Goal: Information Seeking & Learning: Check status

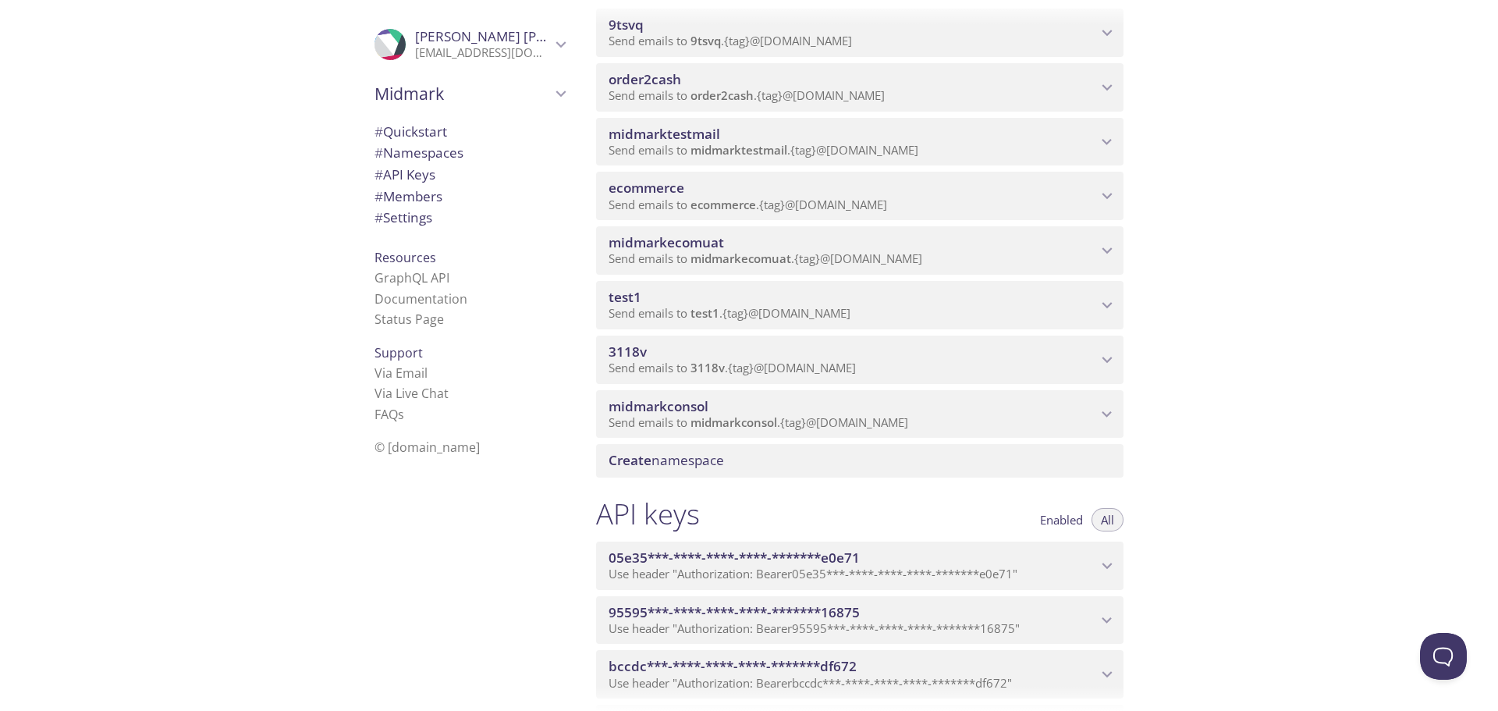
click at [1104, 417] on icon "midmarkconsol namespace" at bounding box center [1107, 414] width 20 height 20
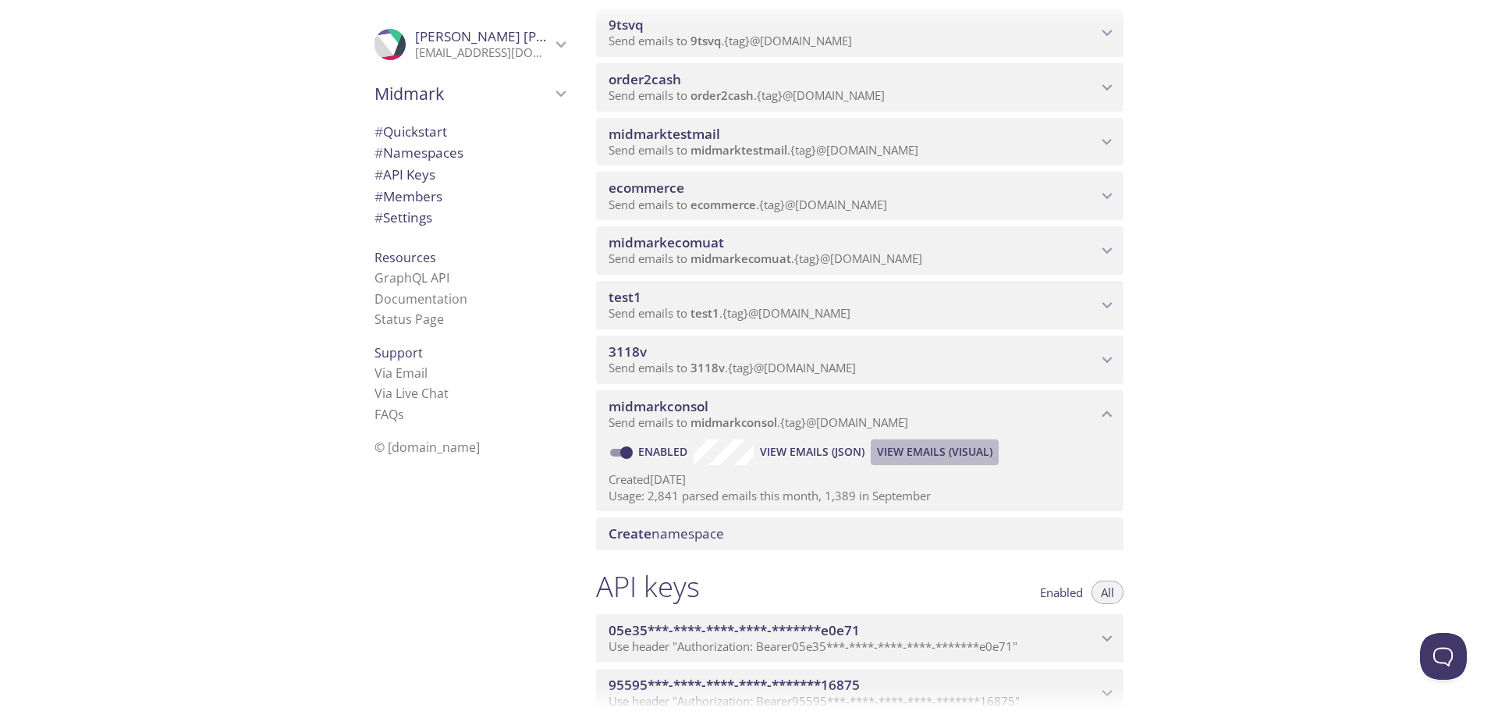
click at [919, 451] on span "View Emails (Visual)" at bounding box center [934, 451] width 115 height 19
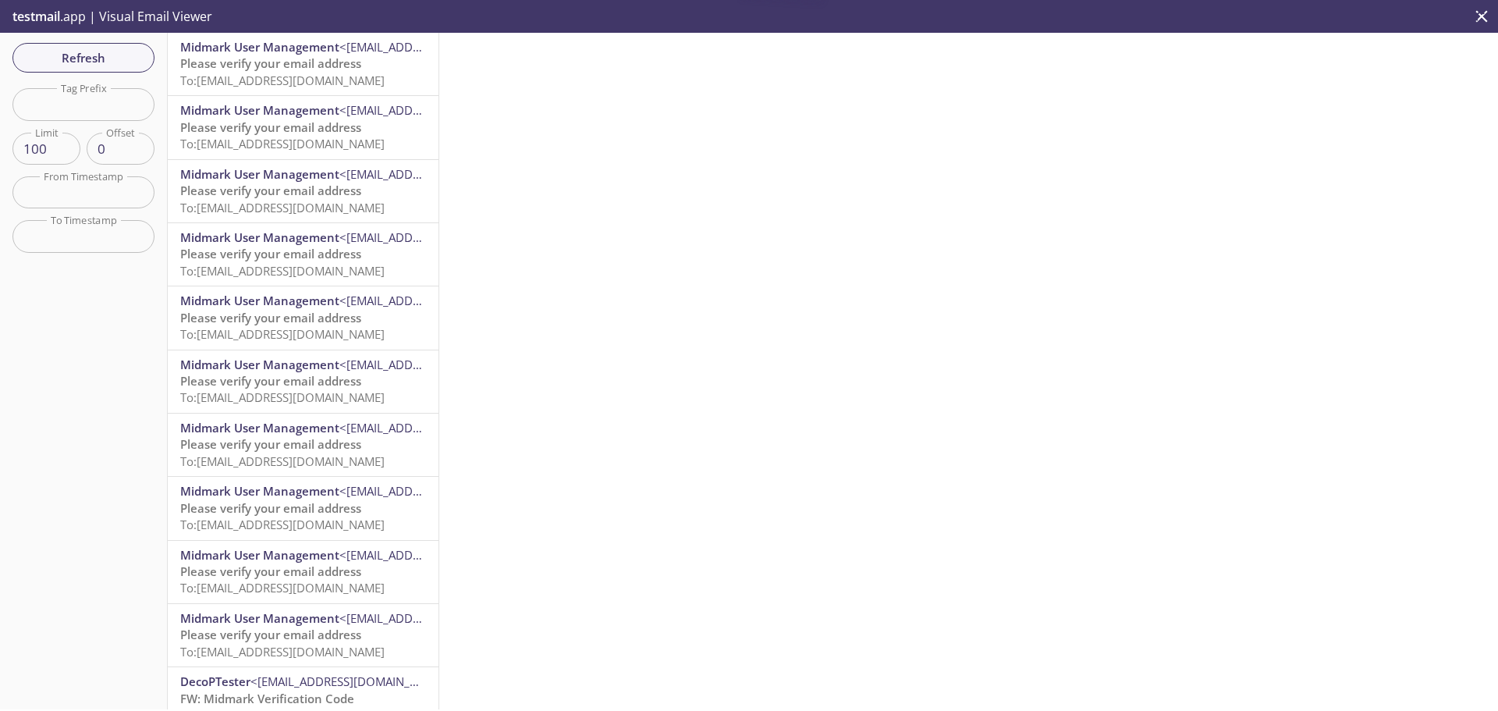
click at [319, 65] on span "Please verify your email address" at bounding box center [270, 63] width 181 height 16
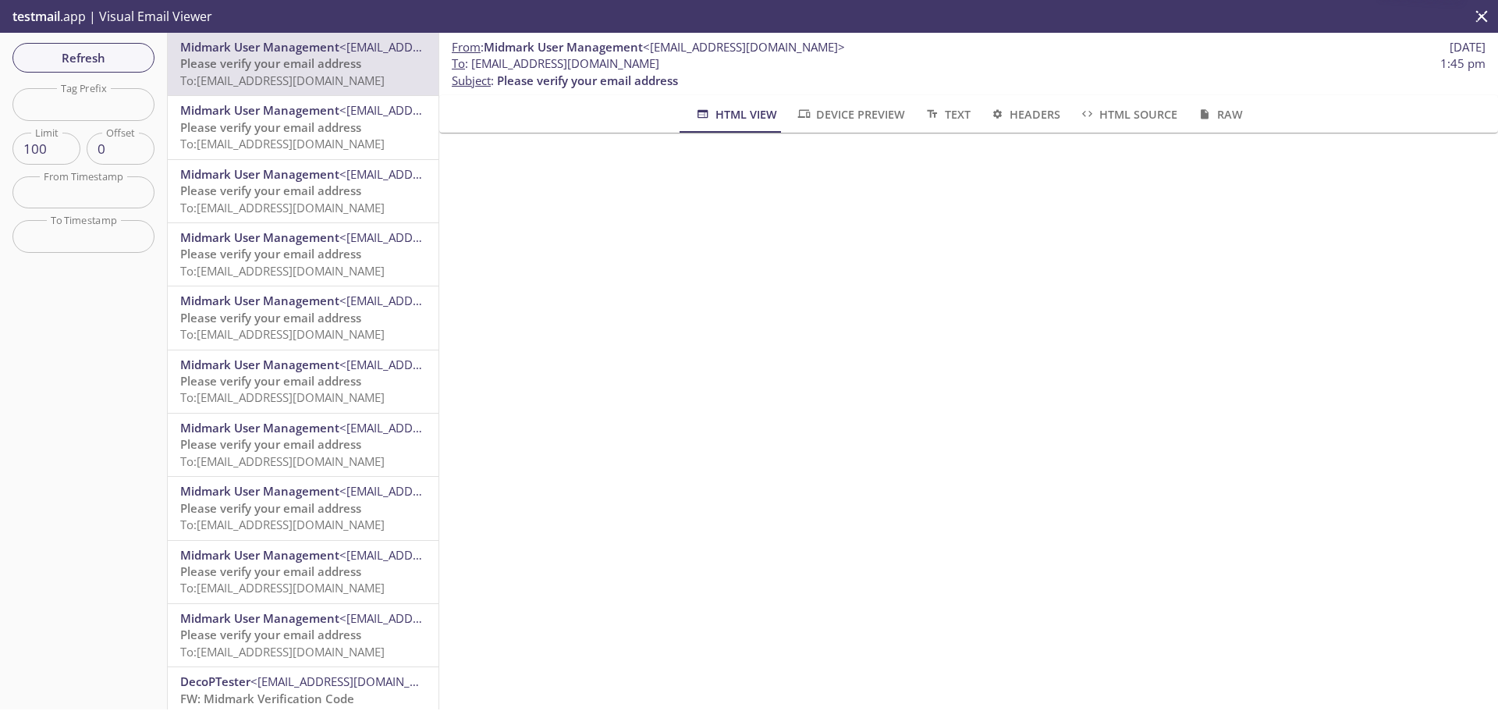
drag, startPoint x: 472, startPoint y: 64, endPoint x: 770, endPoint y: 61, distance: 298.0
click at [659, 61] on span "To : [EMAIL_ADDRESS][DOMAIN_NAME]" at bounding box center [556, 63] width 208 height 16
copy span "[EMAIL_ADDRESS][DOMAIN_NAME]"
click at [75, 51] on span "Refresh" at bounding box center [83, 58] width 117 height 20
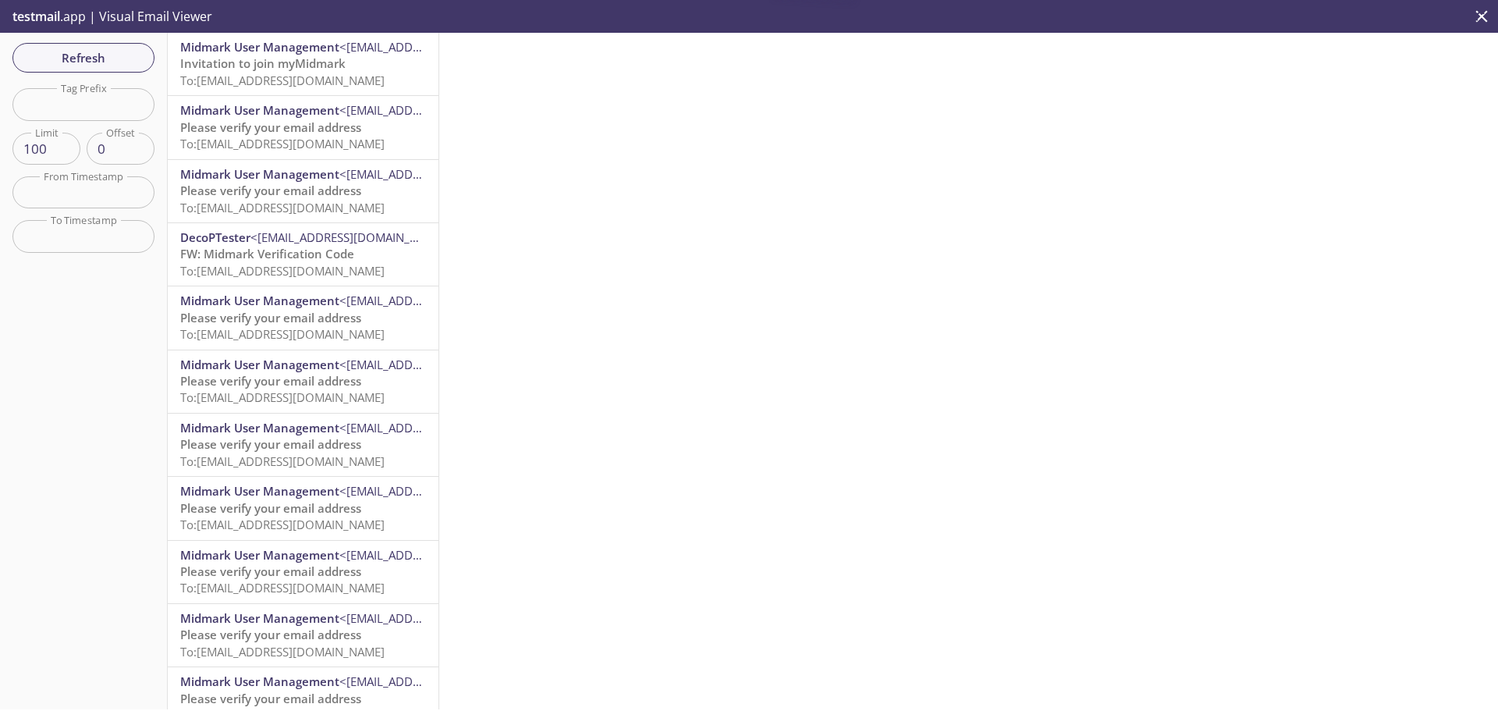
click at [243, 66] on span "Invitation to join myMidmark" at bounding box center [262, 63] width 165 height 16
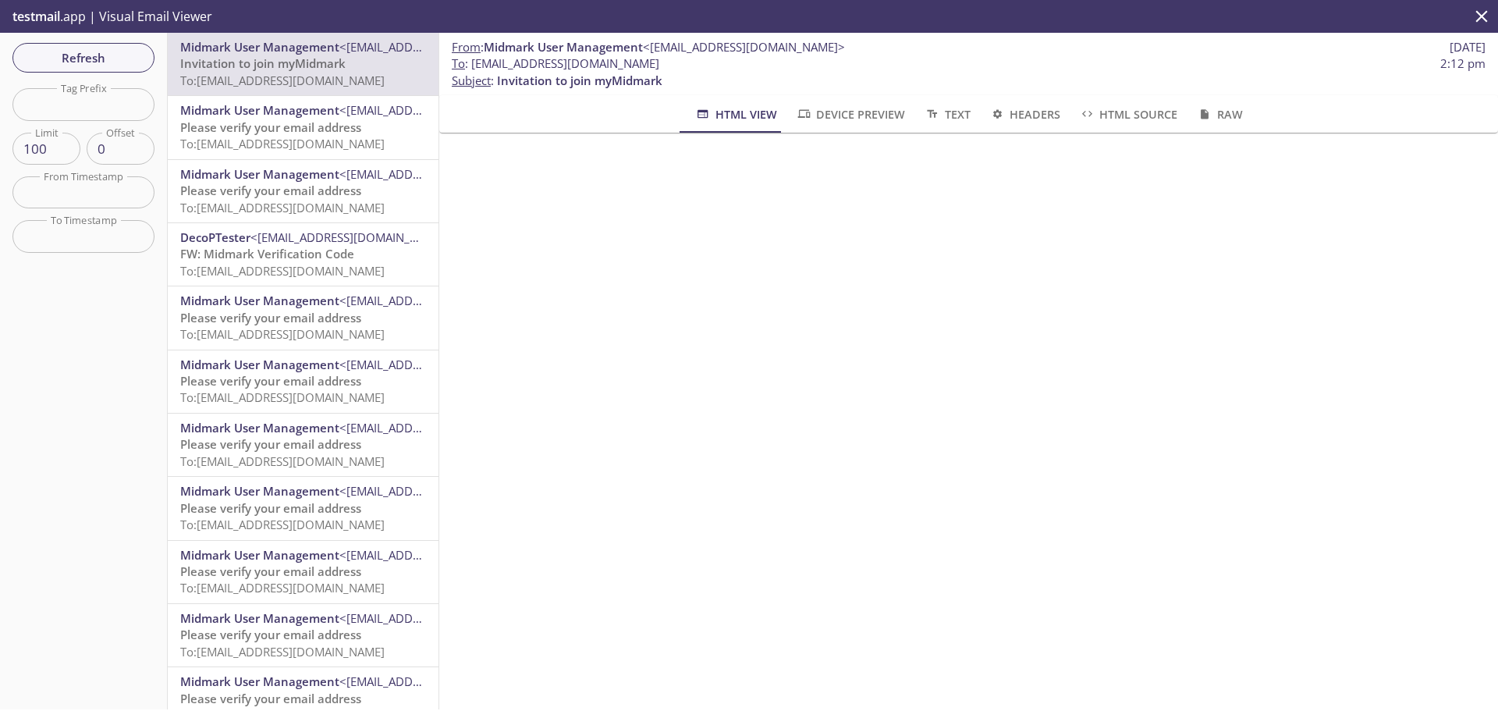
click at [103, 62] on span "Refresh" at bounding box center [83, 58] width 117 height 20
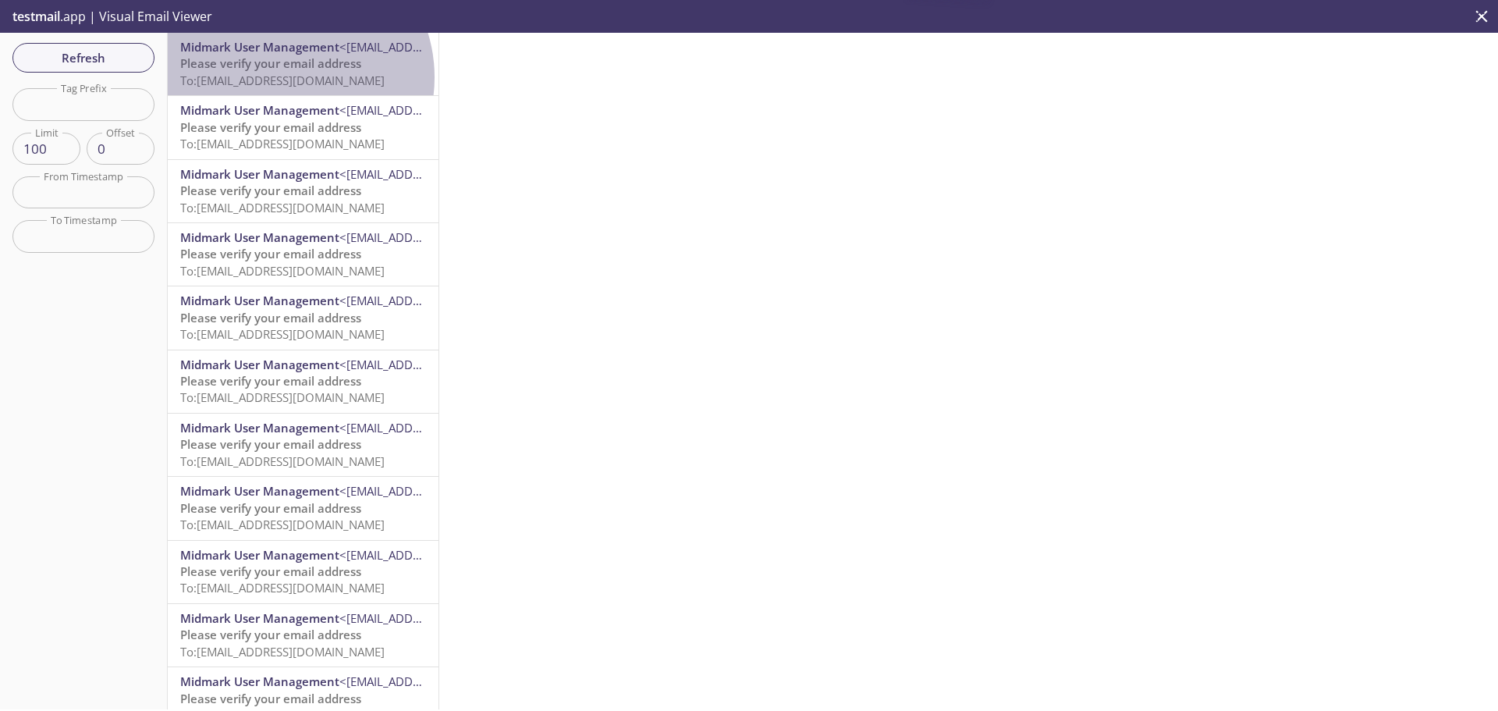
click at [283, 77] on span "To: [EMAIL_ADDRESS][DOMAIN_NAME]" at bounding box center [282, 81] width 204 height 16
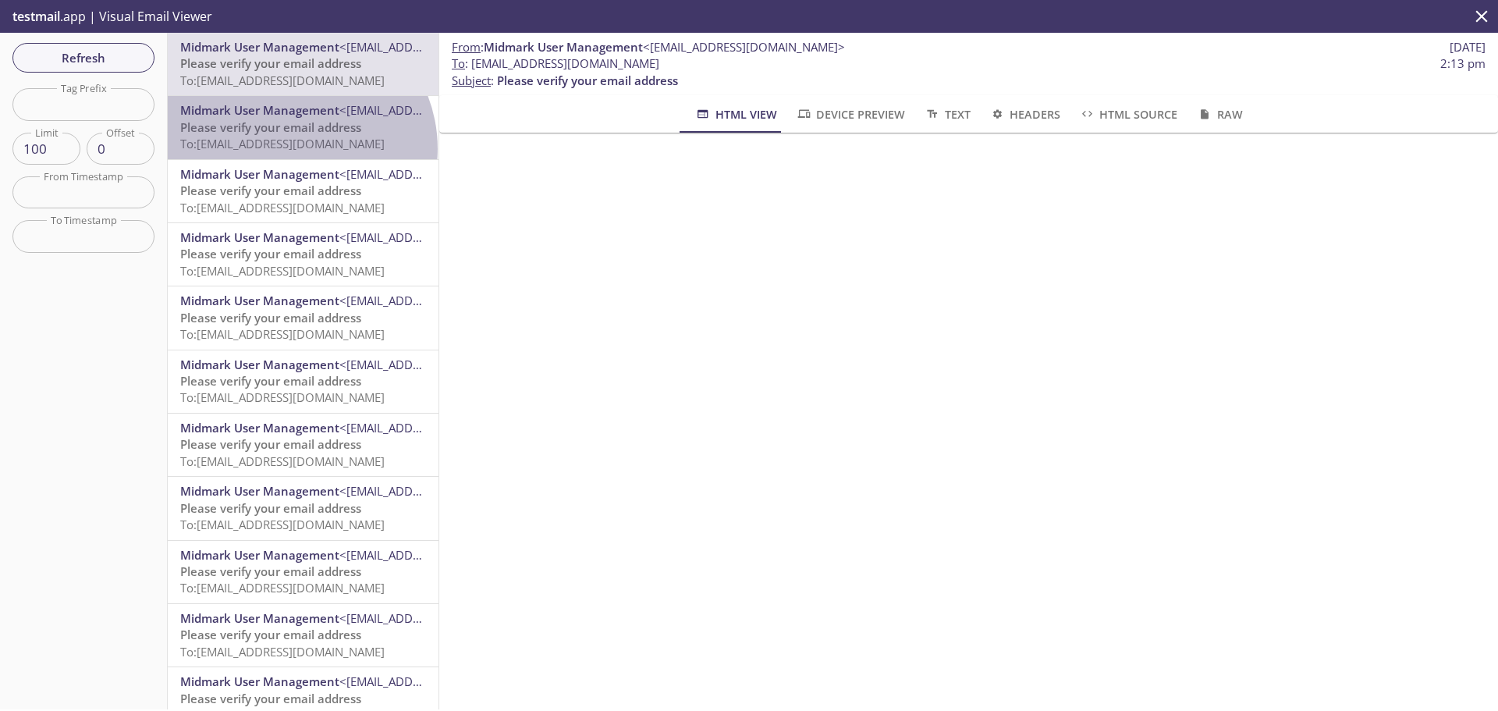
click at [291, 148] on span "To: [EMAIL_ADDRESS][DOMAIN_NAME]" at bounding box center [282, 144] width 204 height 16
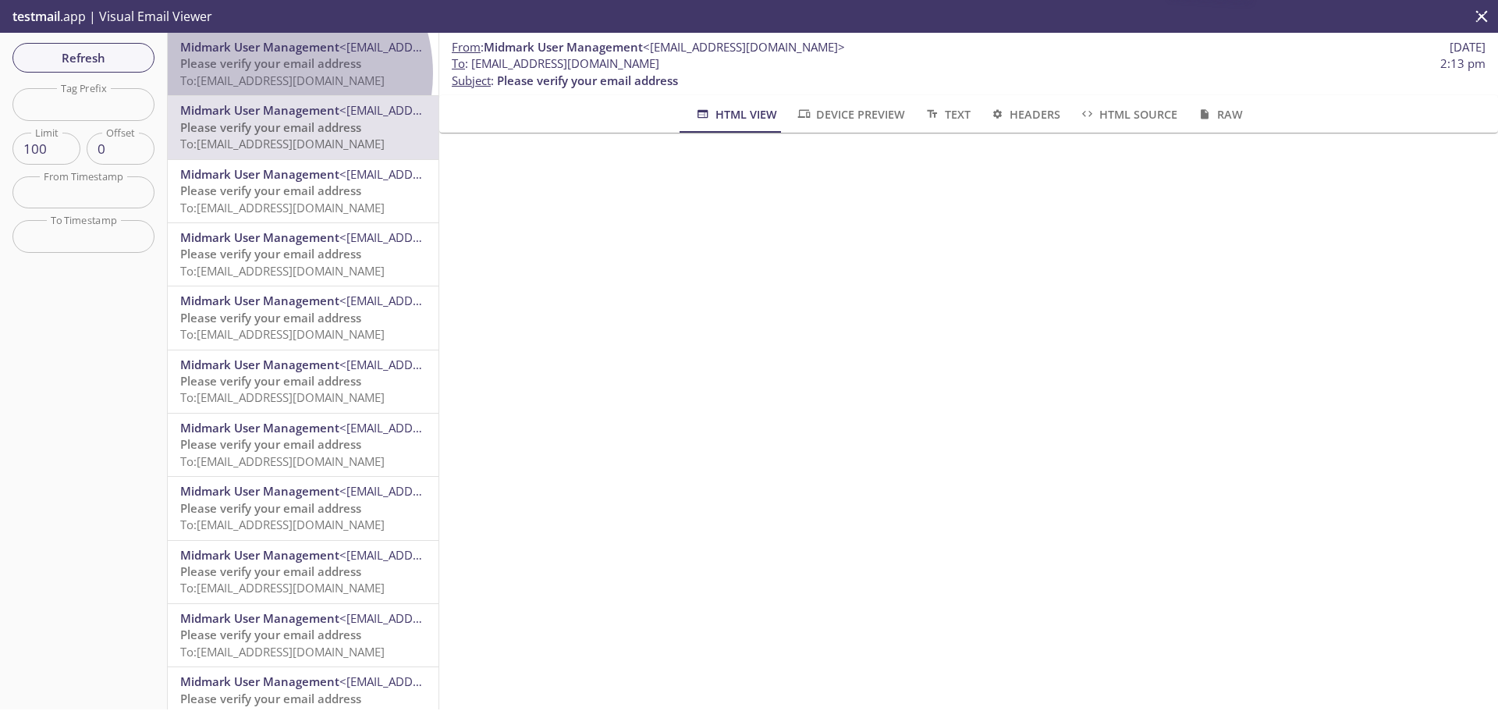
click at [274, 73] on span "To: [EMAIL_ADDRESS][DOMAIN_NAME]" at bounding box center [282, 81] width 204 height 16
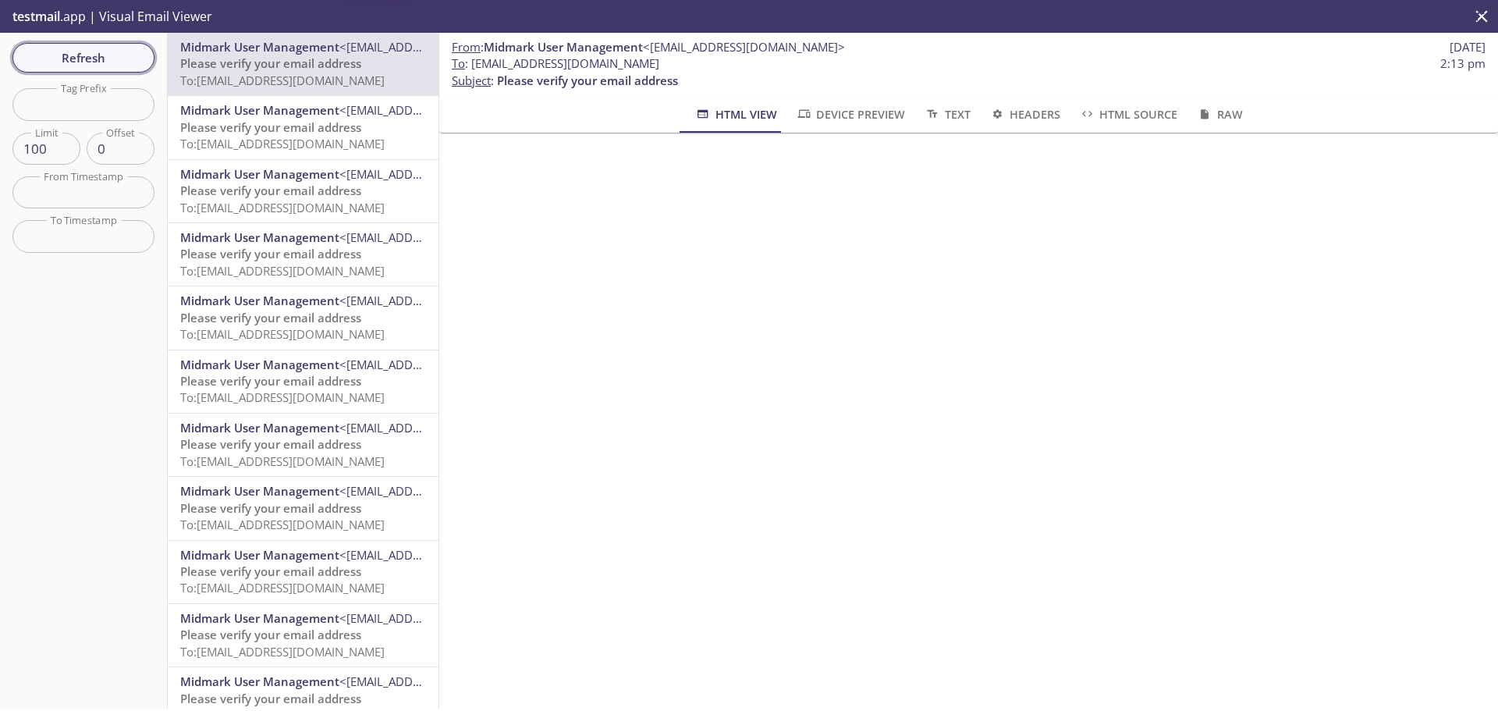
click at [80, 52] on span "Refresh" at bounding box center [83, 58] width 117 height 20
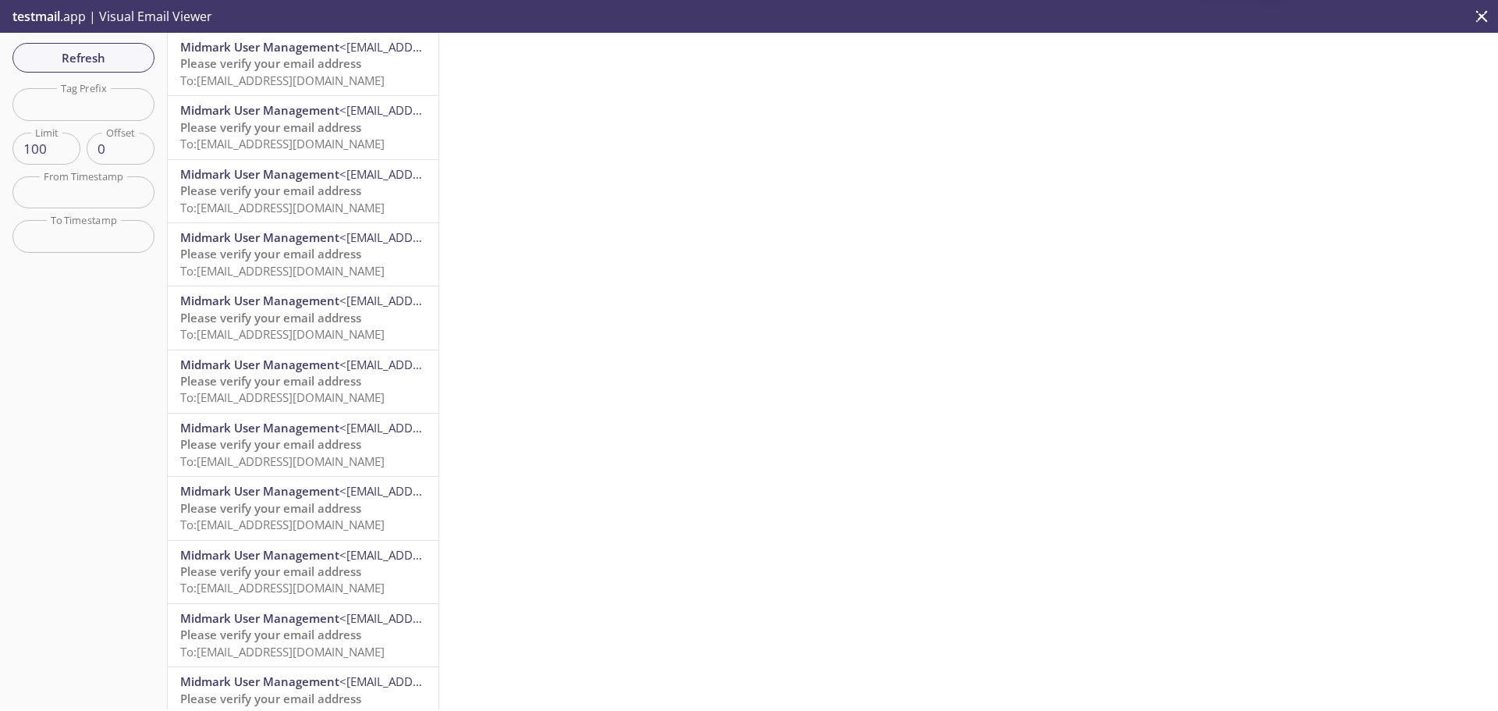
click at [265, 62] on span "Please verify your email address" at bounding box center [270, 63] width 181 height 16
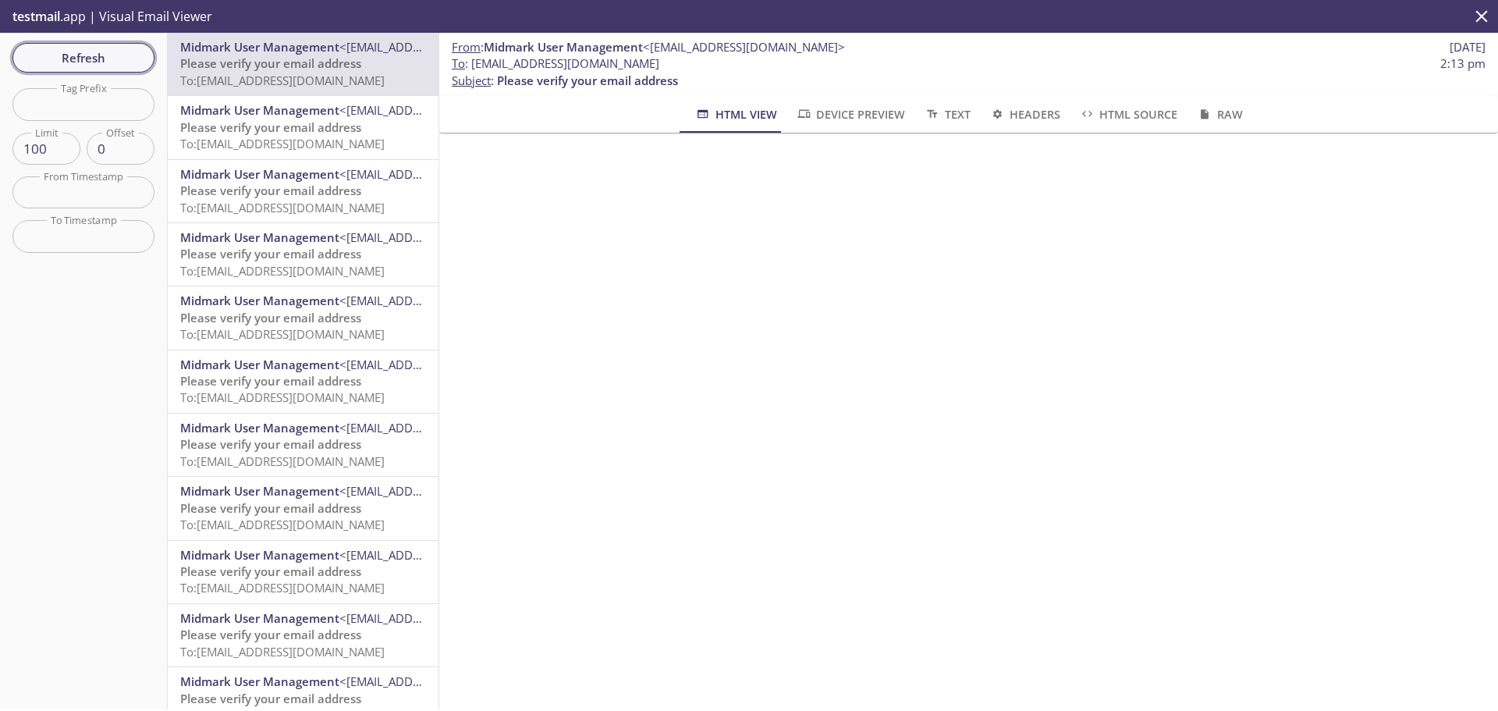
click at [84, 55] on span "Refresh" at bounding box center [83, 58] width 117 height 20
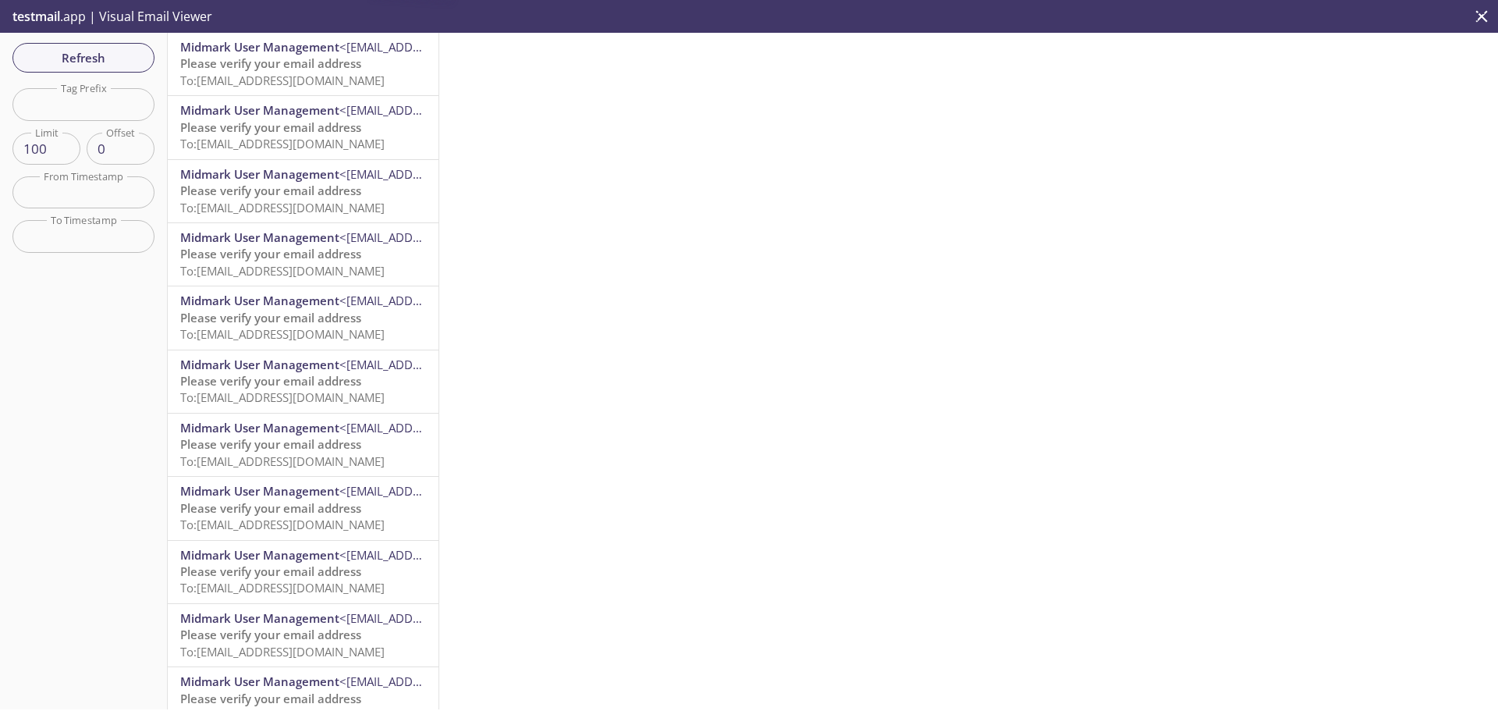
click at [261, 71] on span "Please verify your email address" at bounding box center [270, 63] width 181 height 16
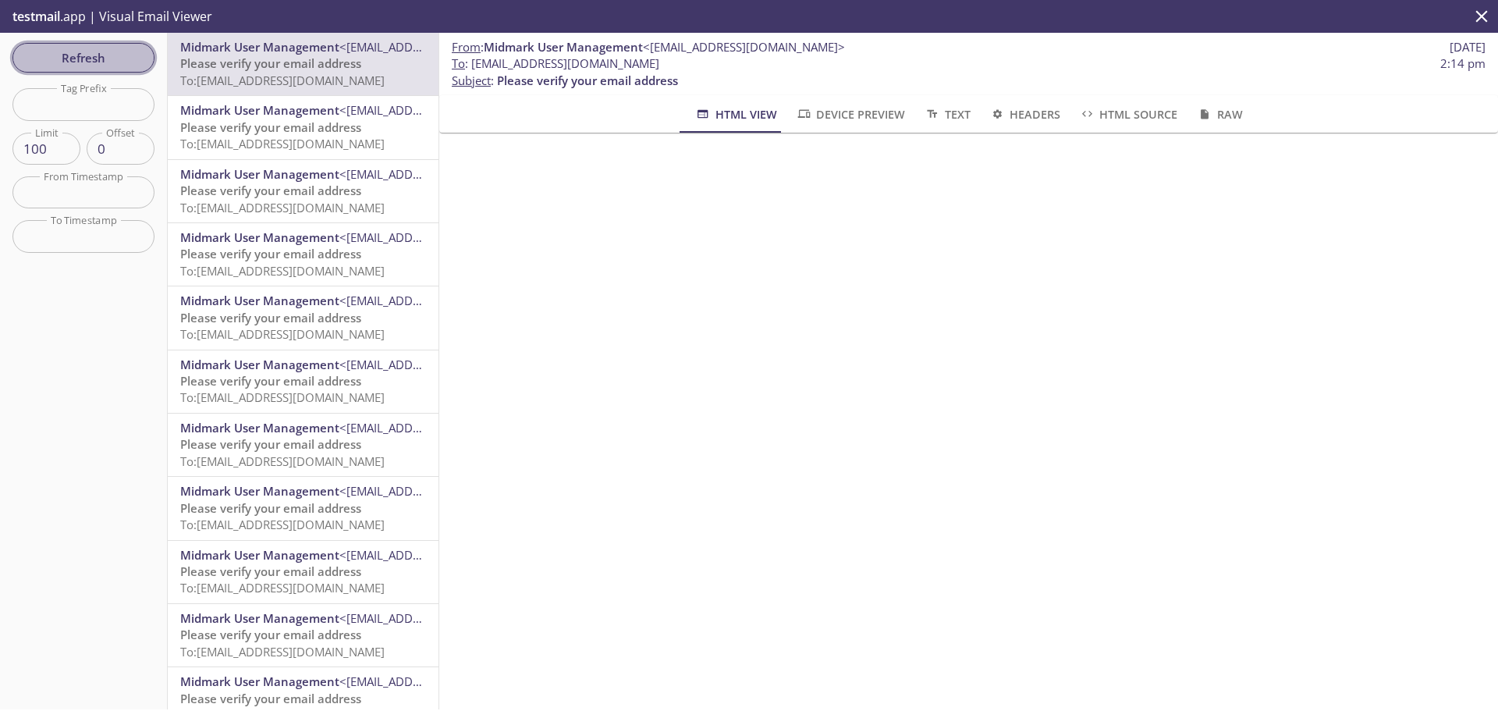
click at [98, 53] on span "Refresh" at bounding box center [83, 58] width 117 height 20
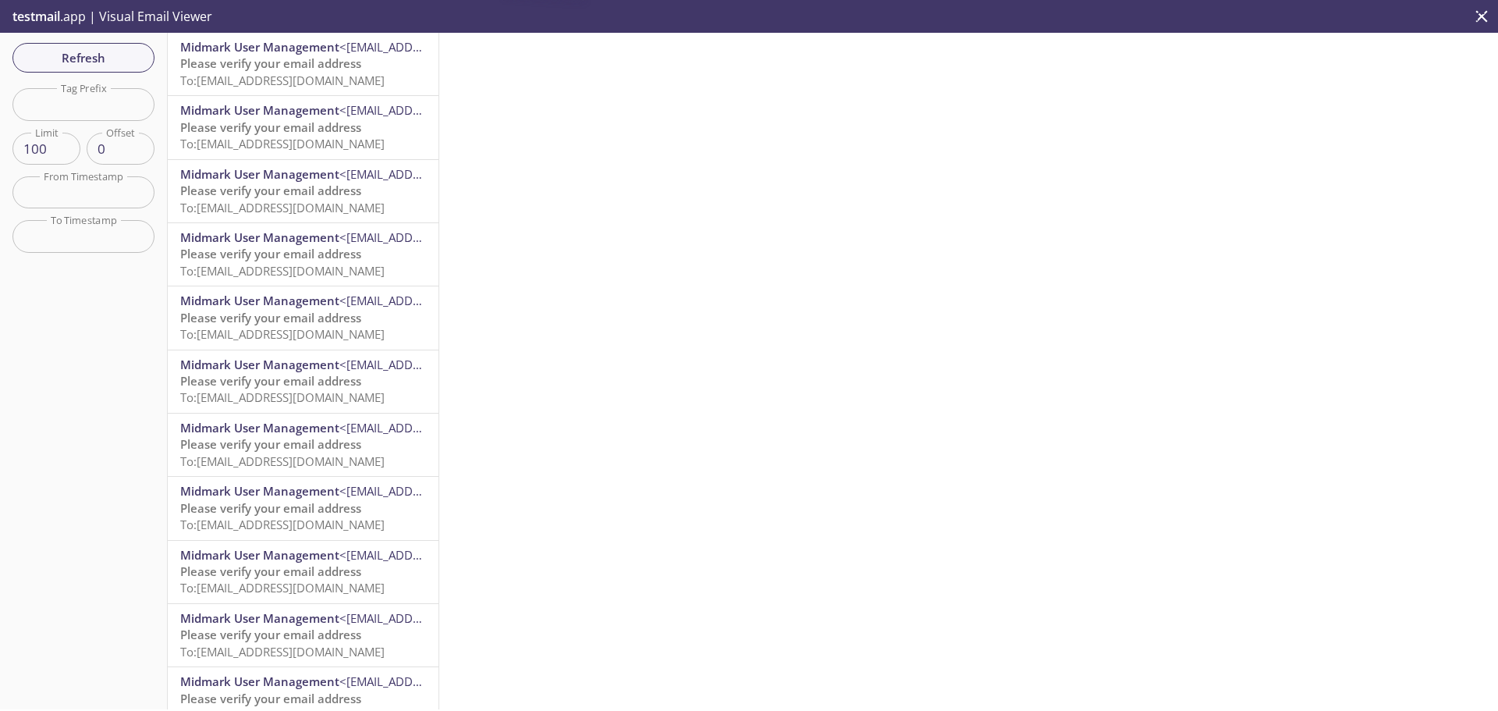
click at [247, 82] on span "To: [EMAIL_ADDRESS][DOMAIN_NAME]" at bounding box center [282, 81] width 204 height 16
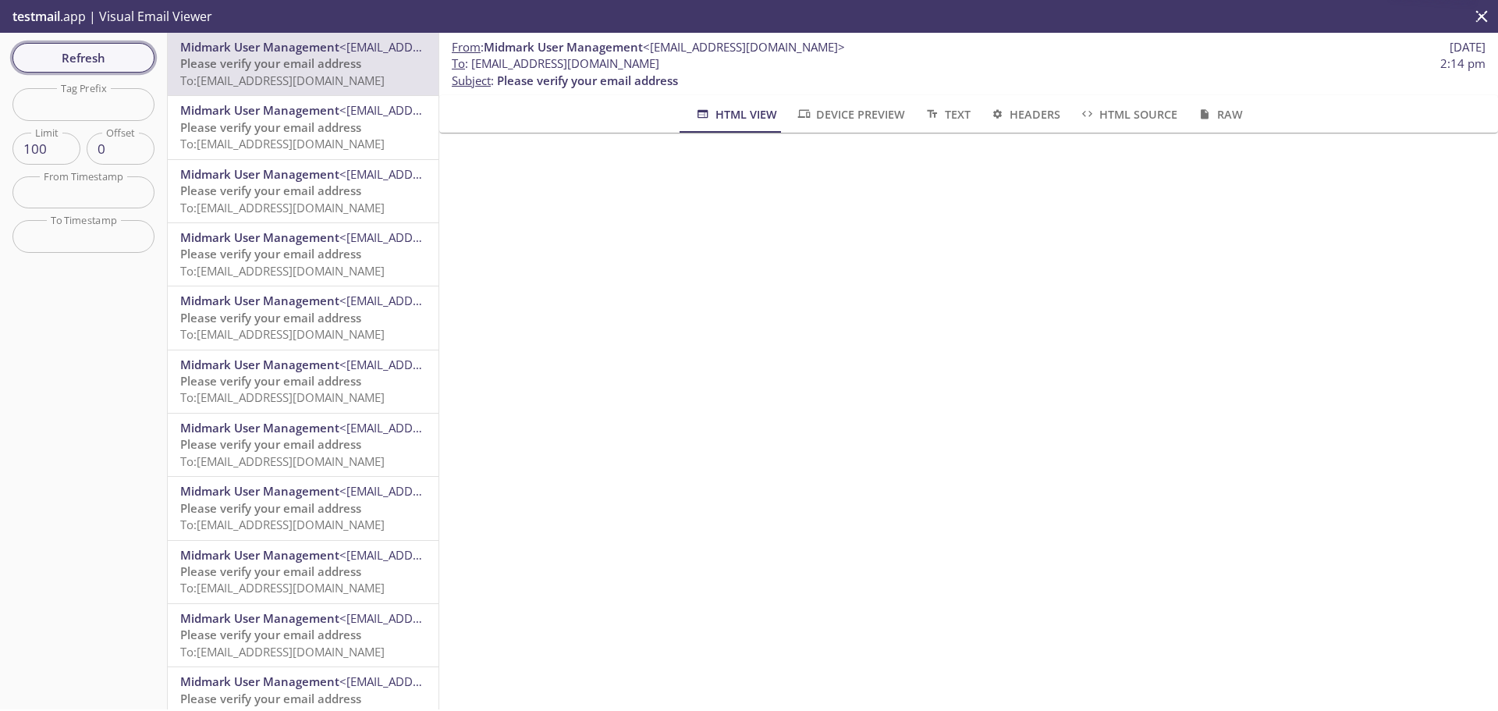
click at [69, 44] on button "Refresh" at bounding box center [83, 58] width 142 height 30
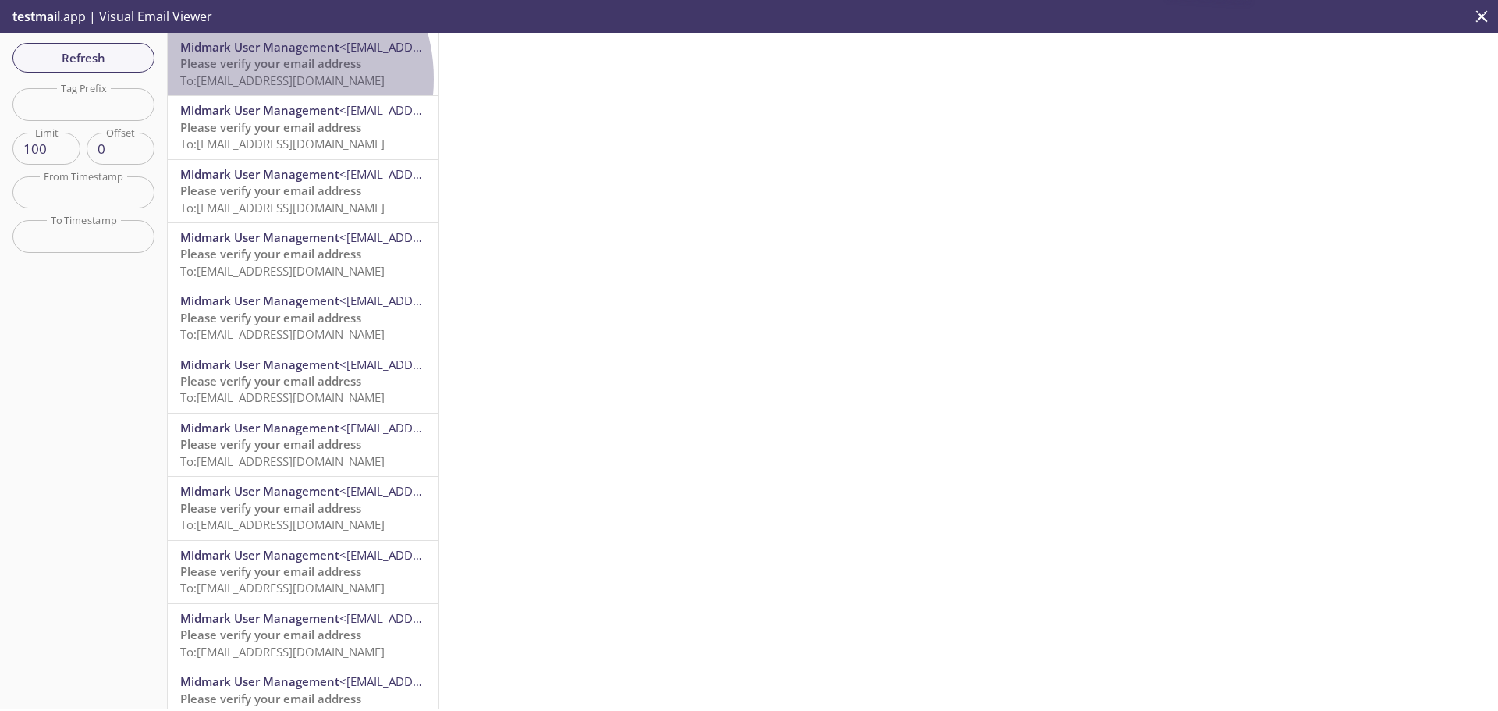
click at [258, 79] on span "To: [EMAIL_ADDRESS][DOMAIN_NAME]" at bounding box center [282, 81] width 204 height 16
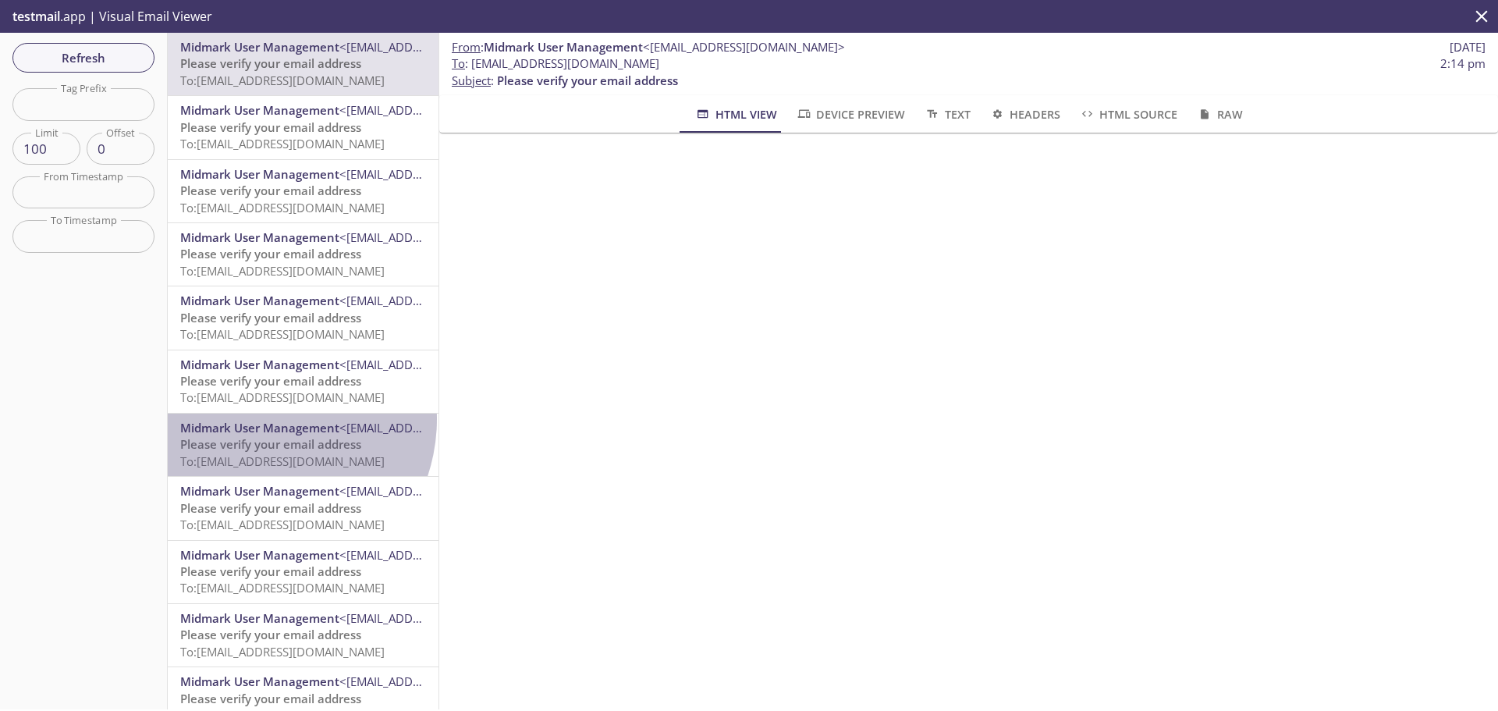
click at [257, 420] on span "Midmark User Management" at bounding box center [259, 428] width 159 height 16
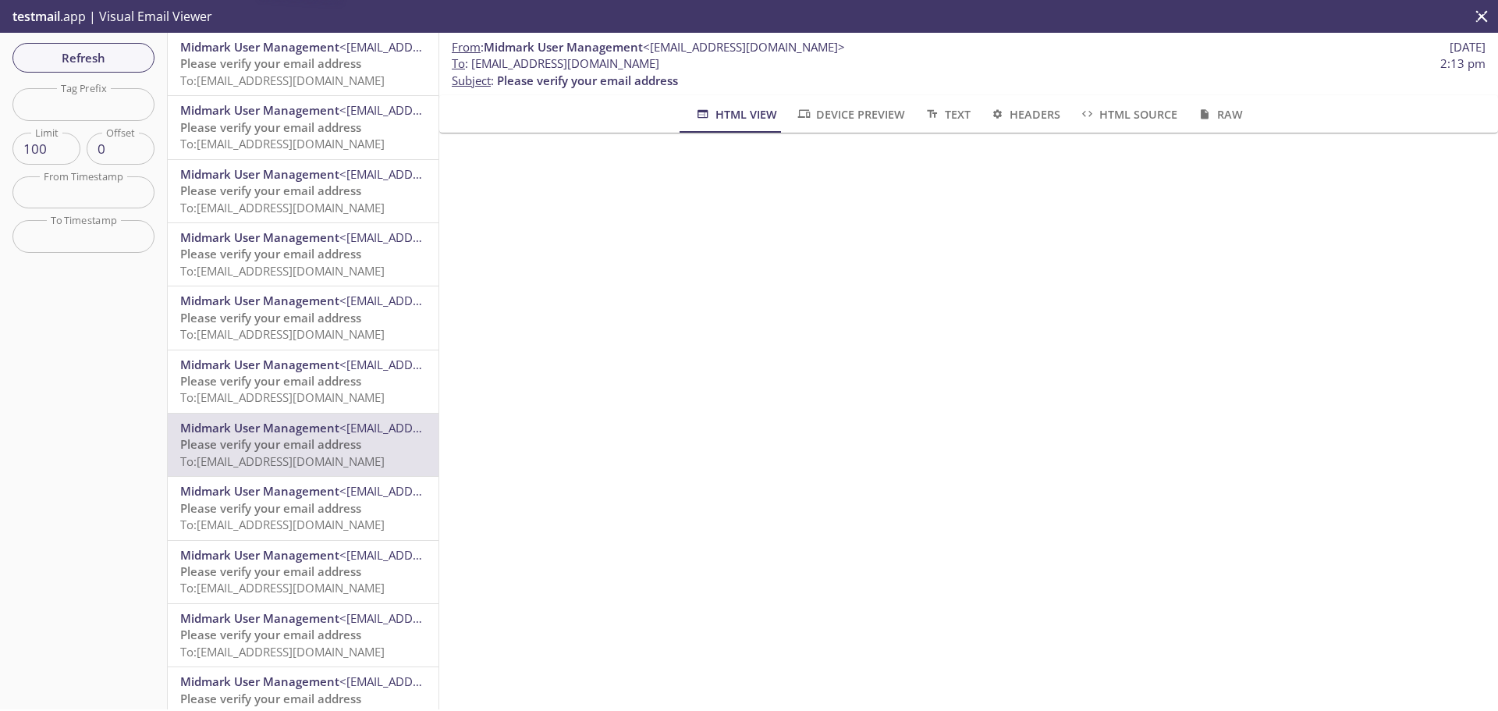
click at [252, 364] on span "Midmark User Management" at bounding box center [259, 365] width 159 height 16
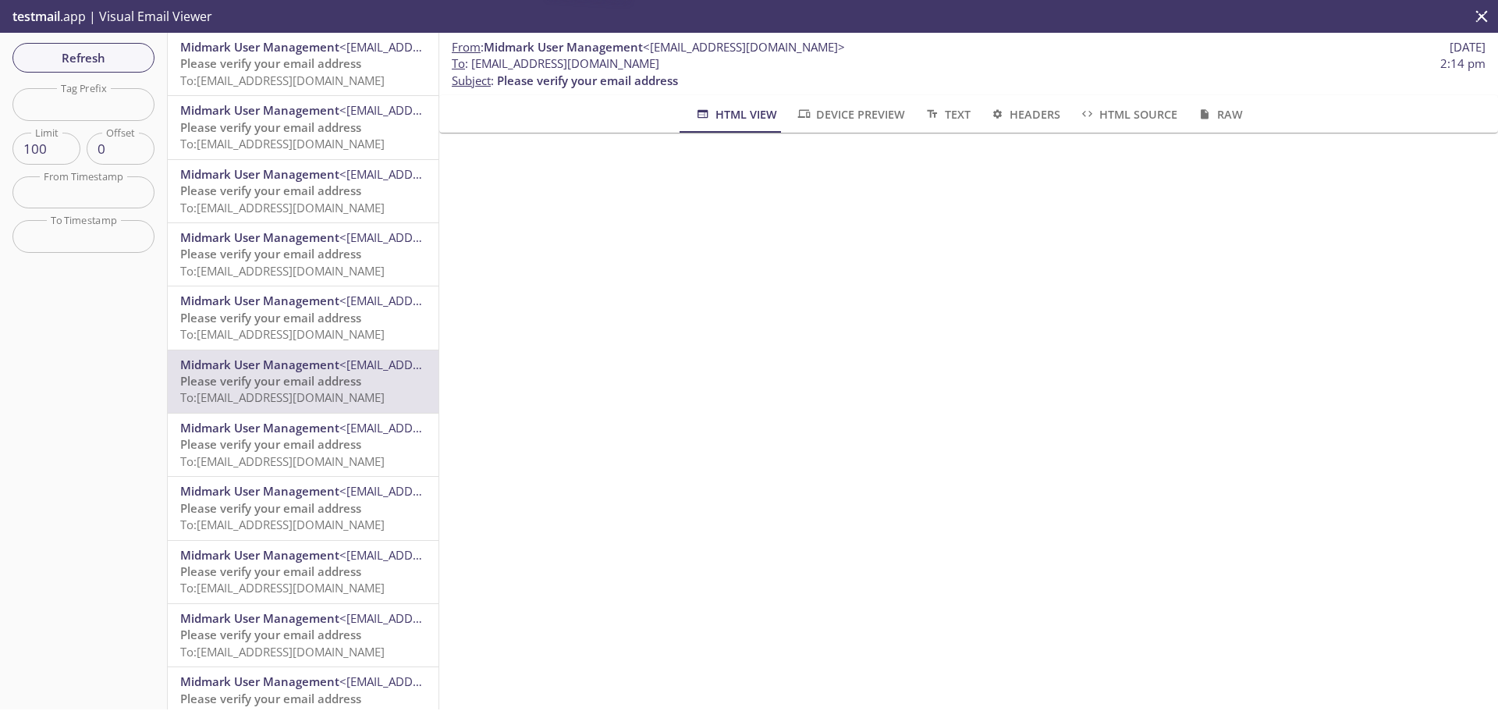
scroll to position [156, 0]
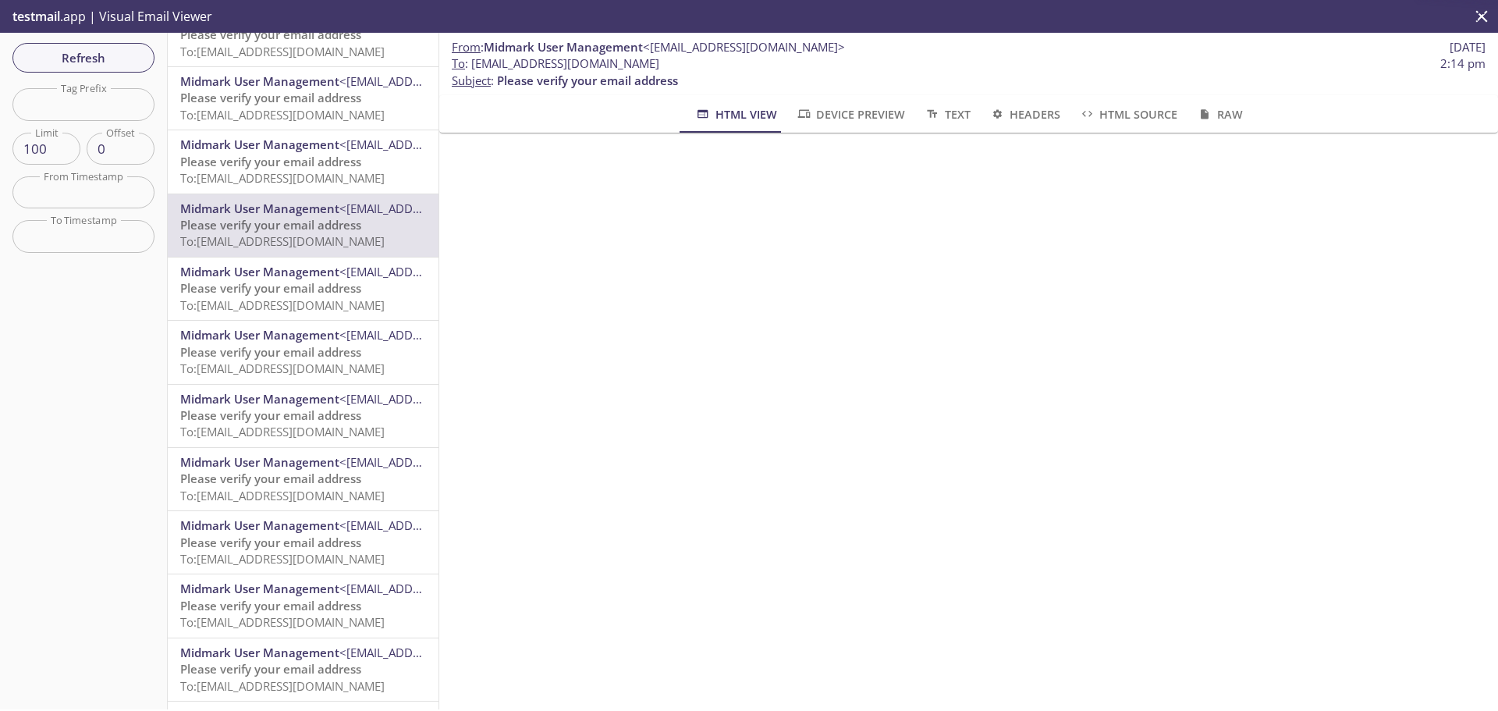
click at [249, 490] on span "To: [EMAIL_ADDRESS][DOMAIN_NAME]" at bounding box center [282, 496] width 204 height 16
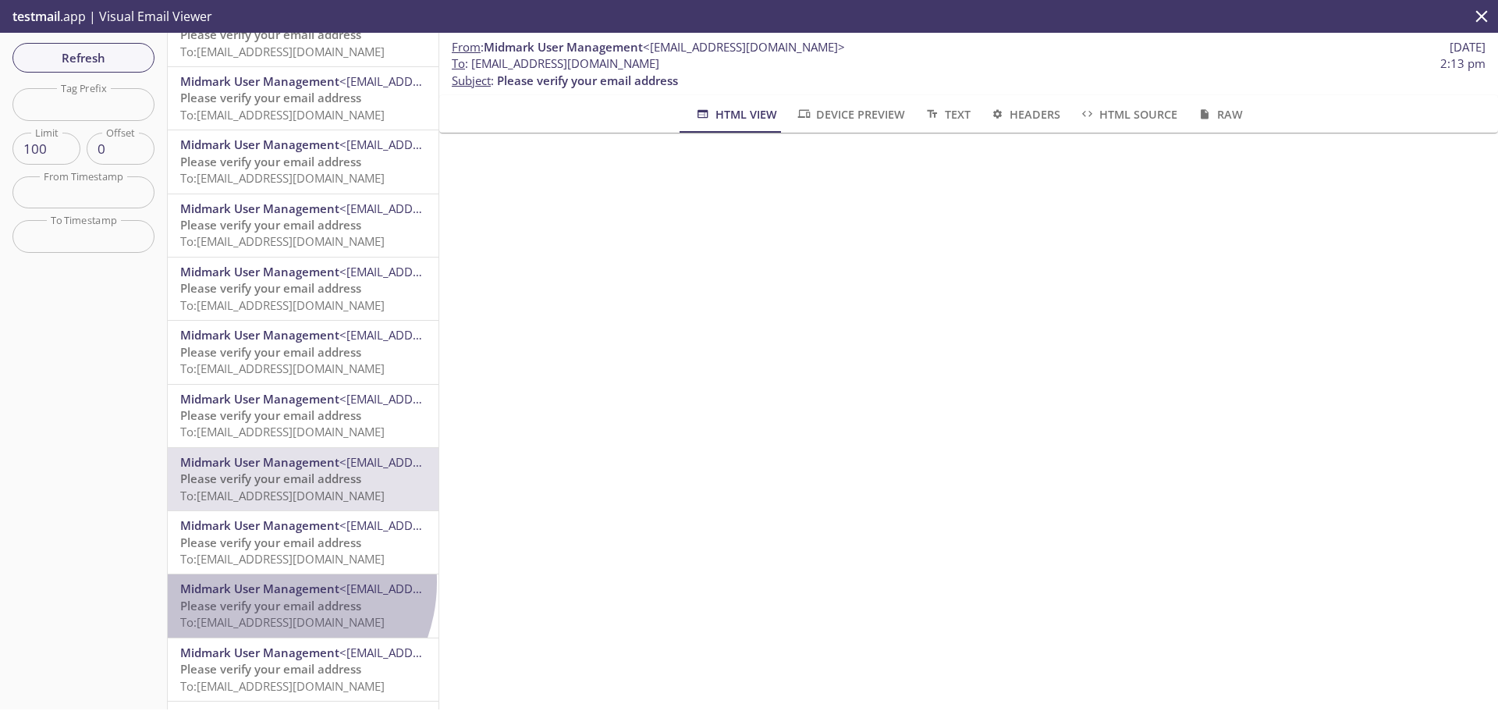
click at [268, 581] on span "Midmark User Management" at bounding box center [259, 588] width 159 height 16
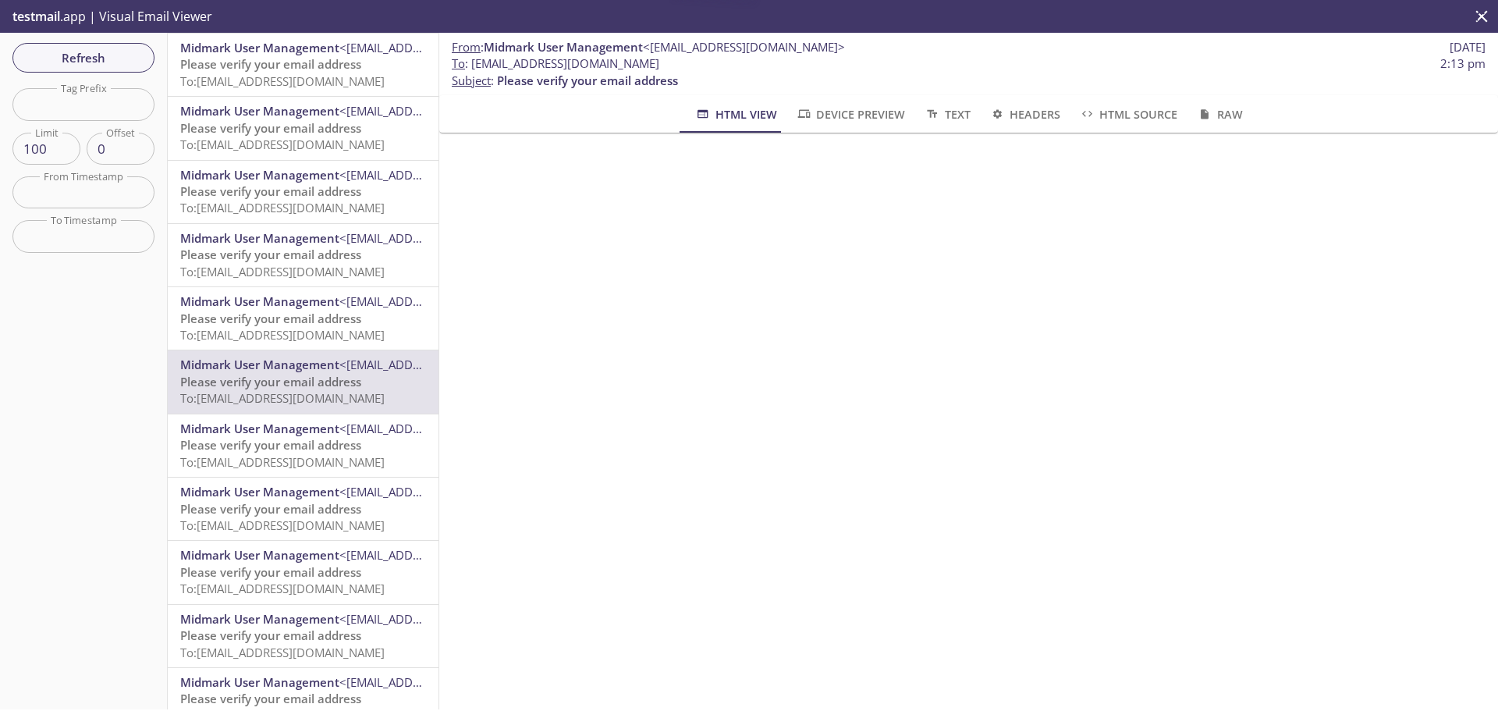
scroll to position [390, 0]
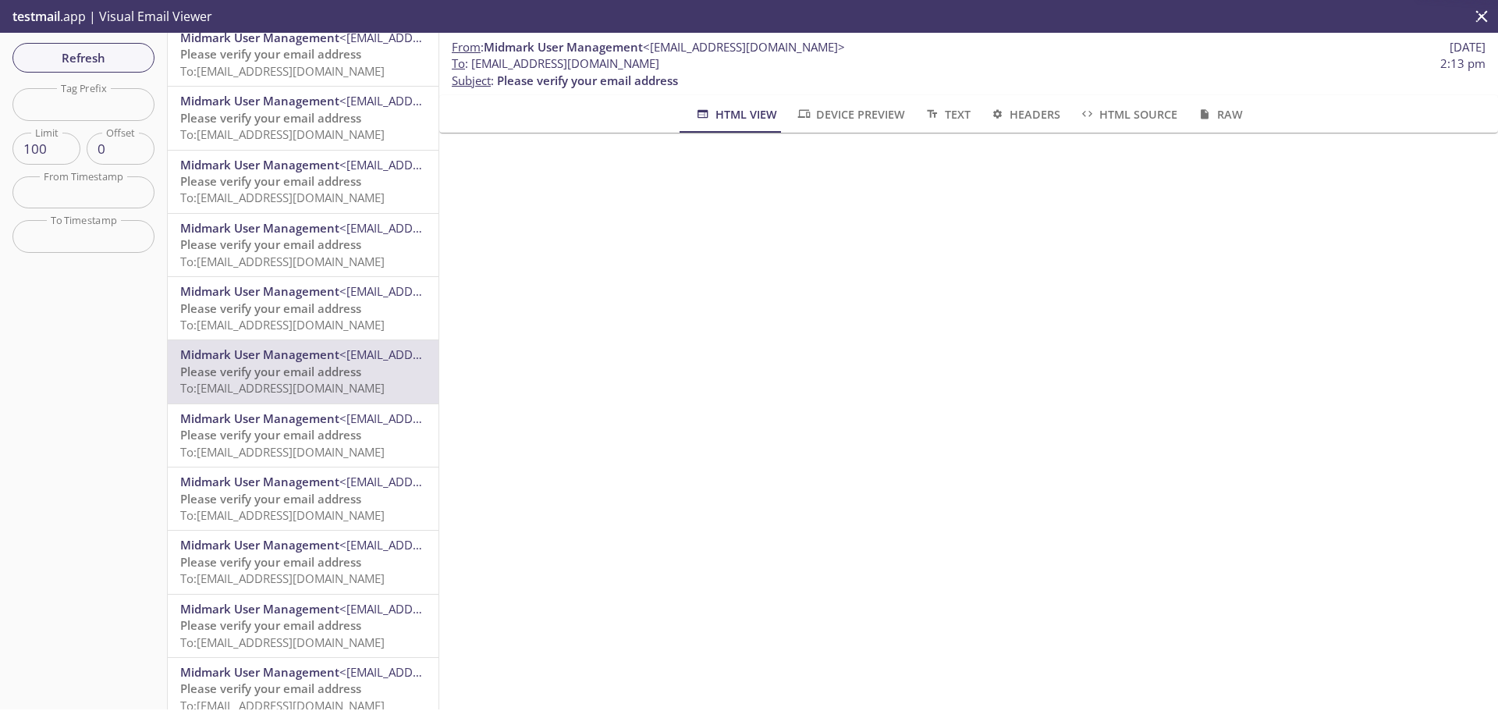
click at [255, 483] on span "Midmark User Management" at bounding box center [259, 482] width 159 height 16
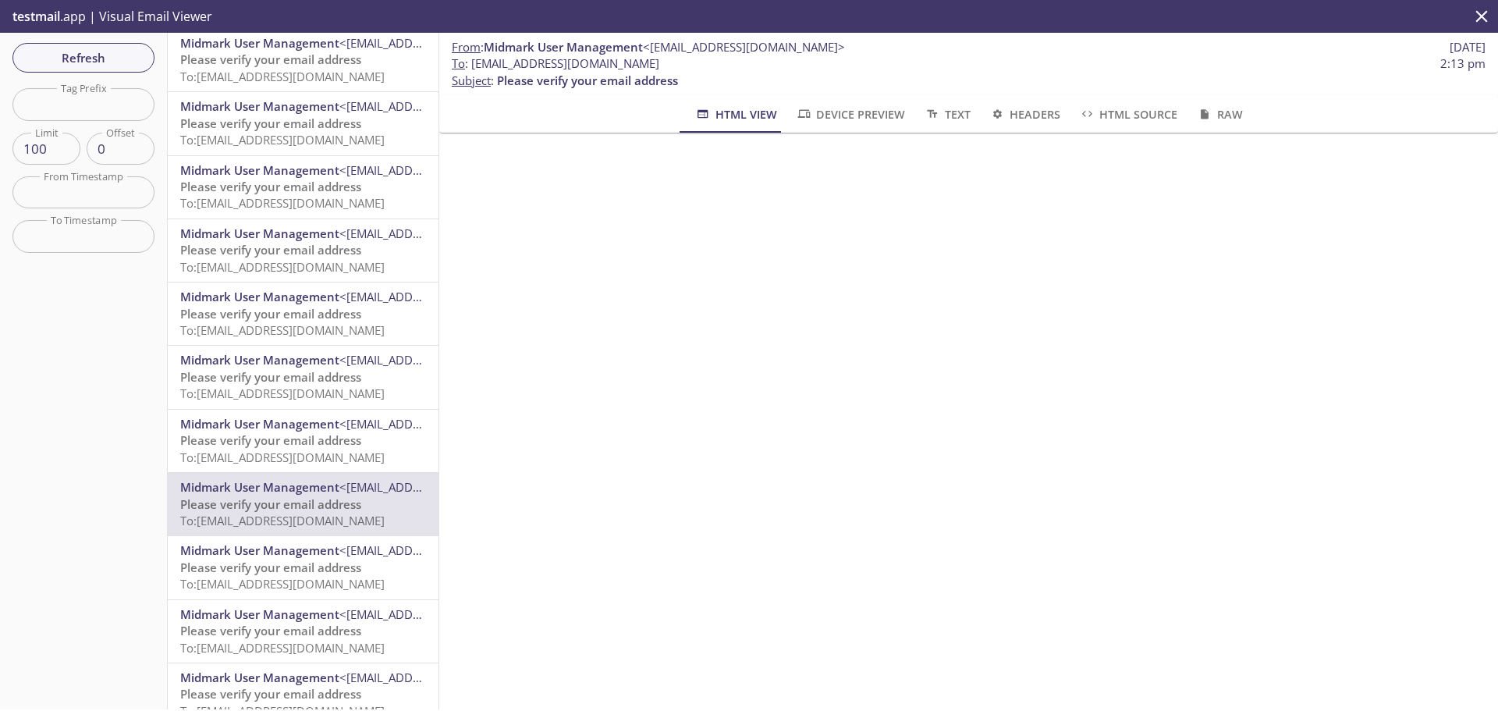
scroll to position [390, 0]
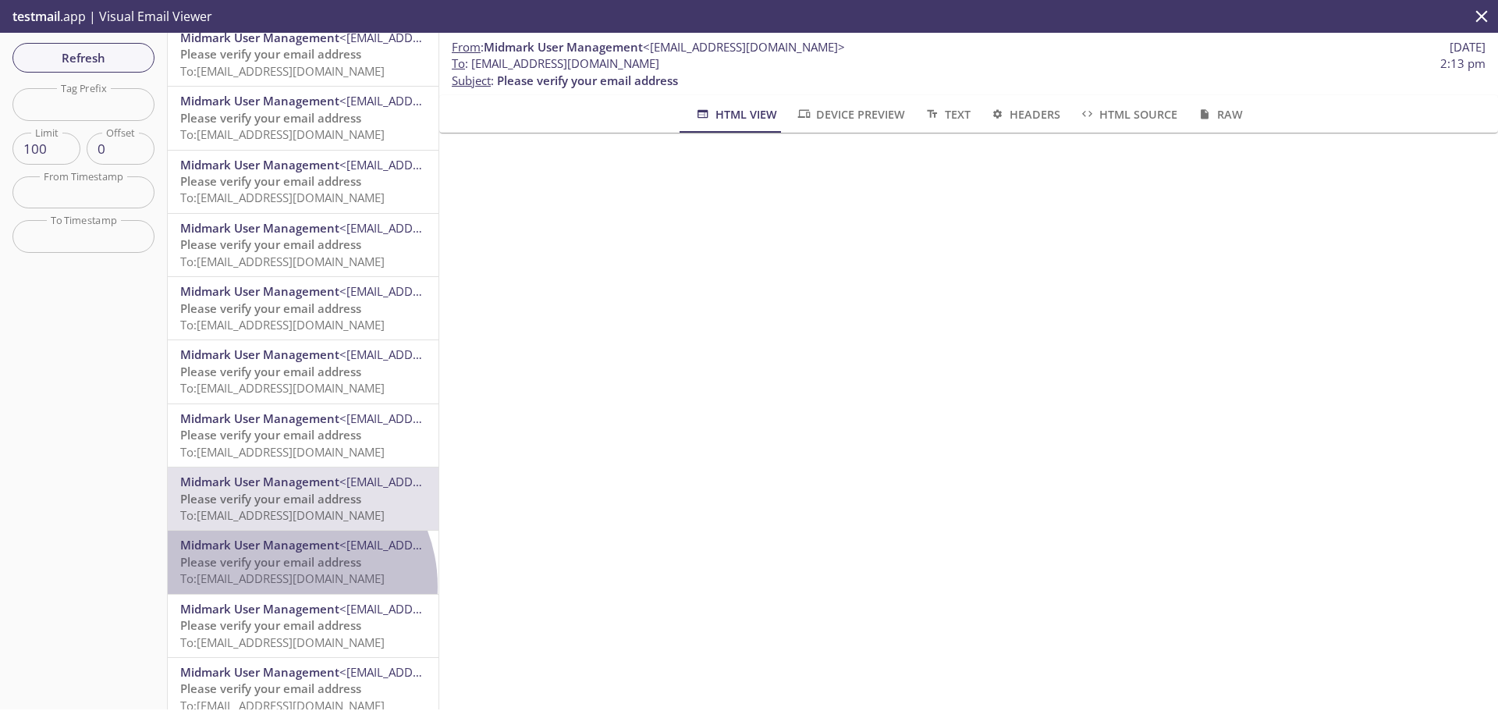
click at [282, 586] on span "To: [EMAIL_ADDRESS][DOMAIN_NAME]" at bounding box center [282, 578] width 204 height 16
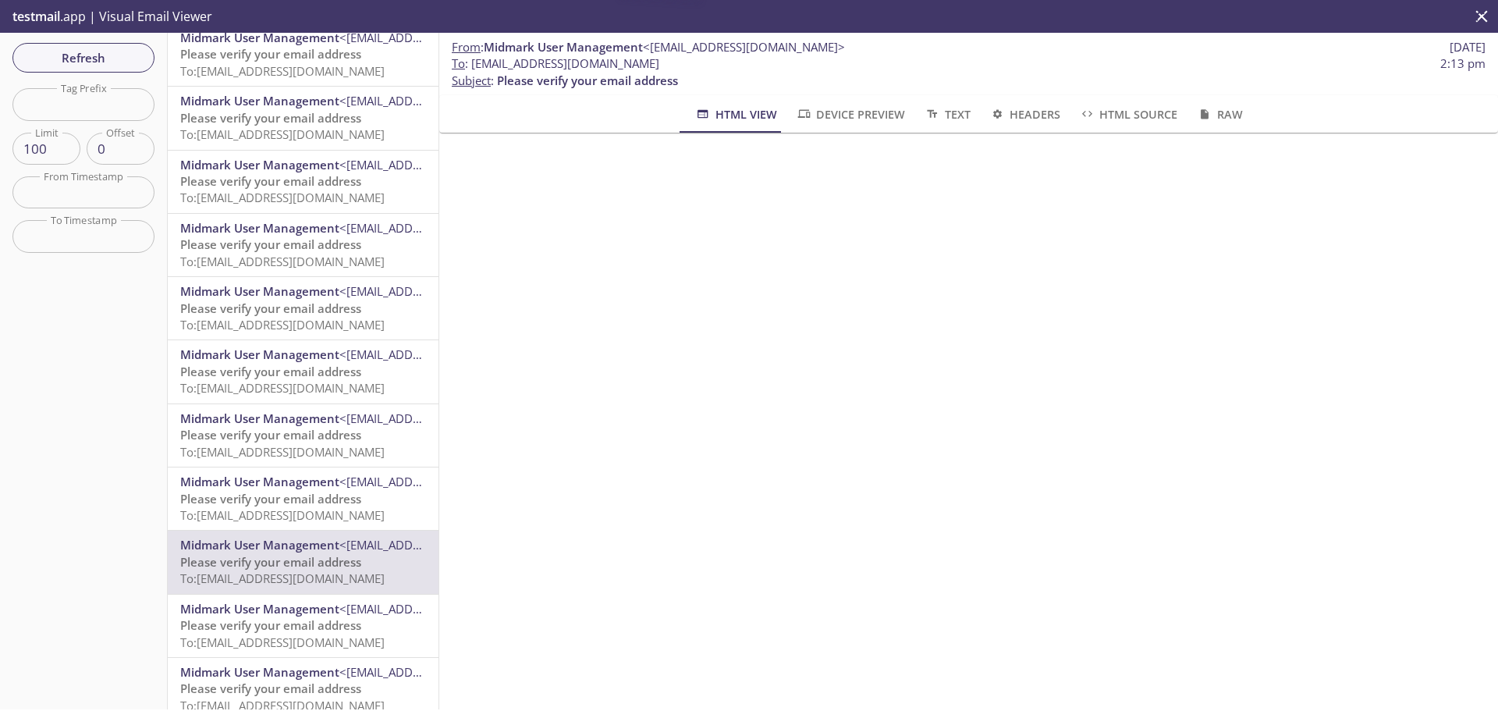
scroll to position [468, 0]
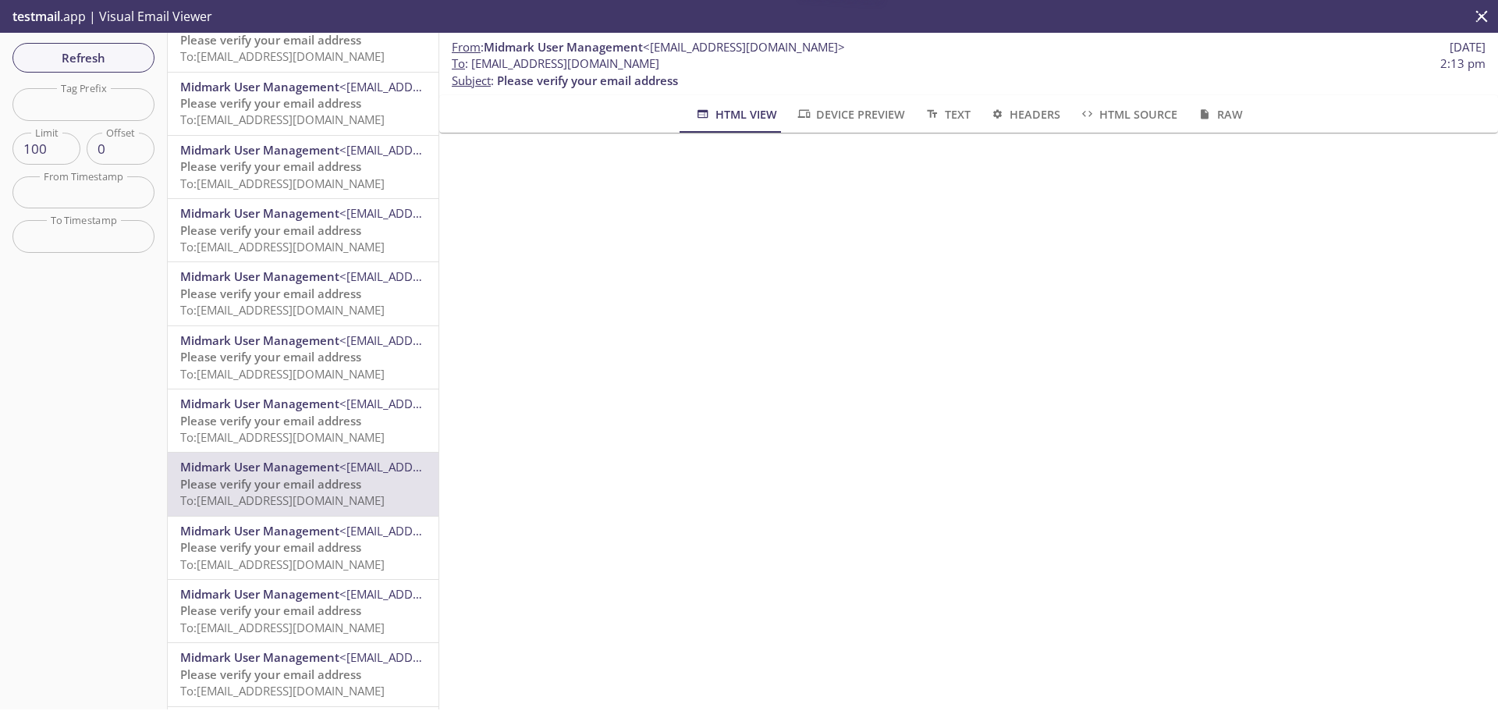
click at [267, 545] on span "Please verify your email address" at bounding box center [270, 547] width 181 height 16
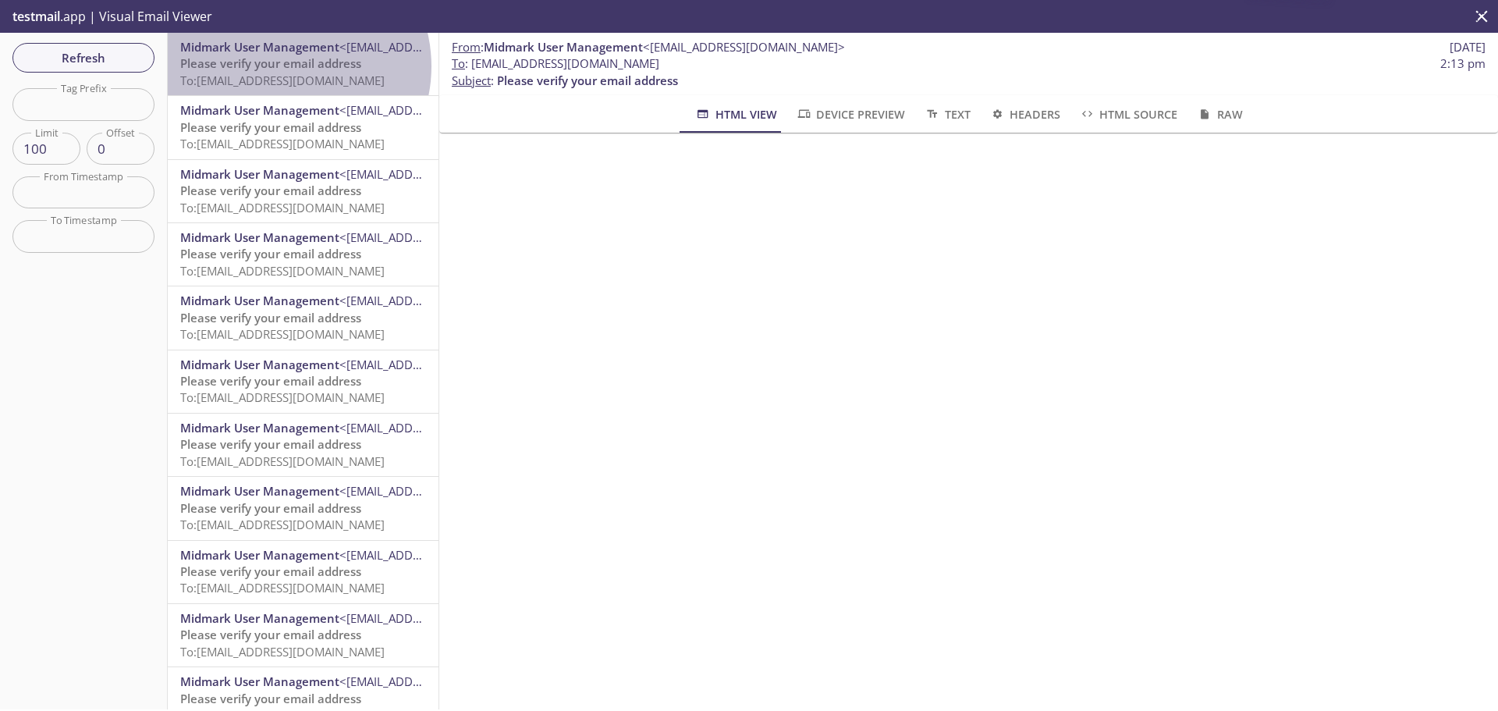
click at [283, 66] on span "Please verify your email address" at bounding box center [270, 63] width 181 height 16
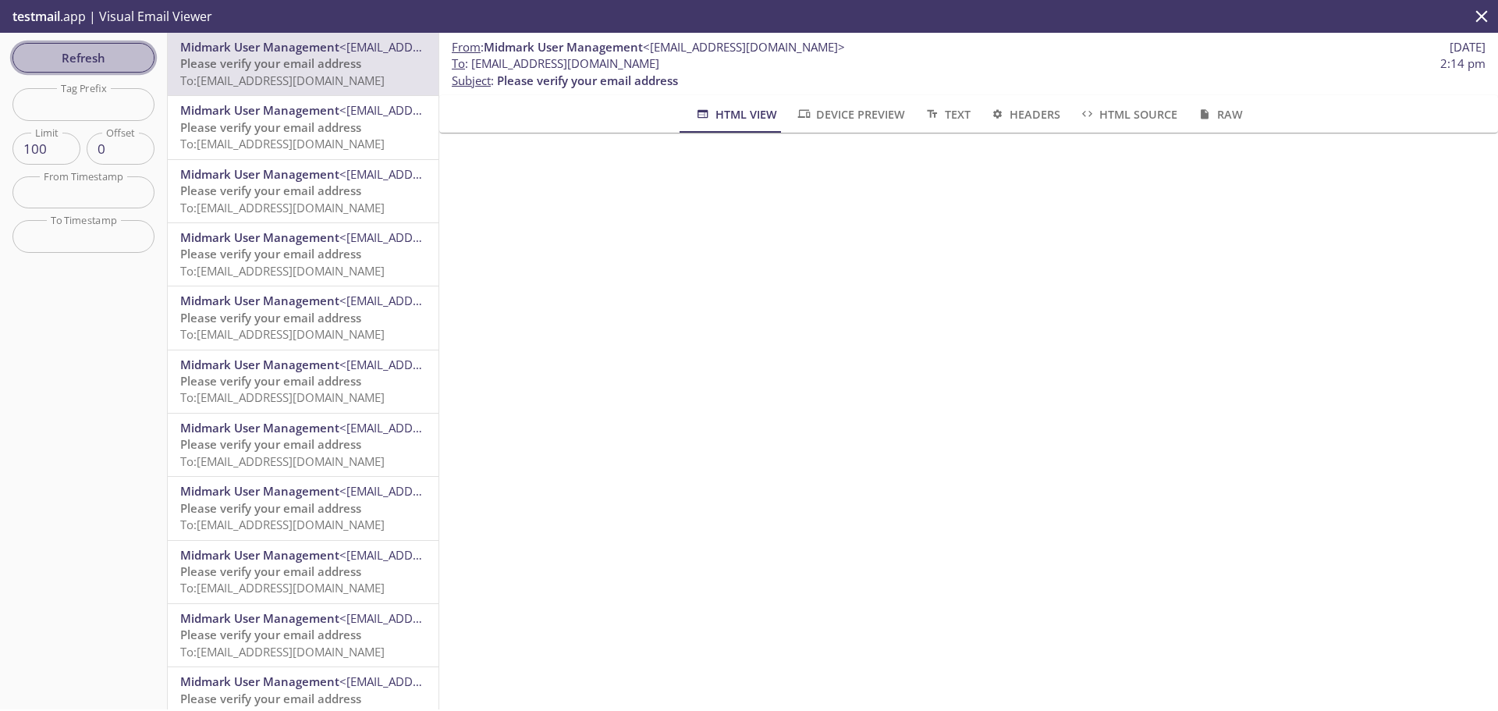
click at [97, 62] on span "Refresh" at bounding box center [83, 58] width 117 height 20
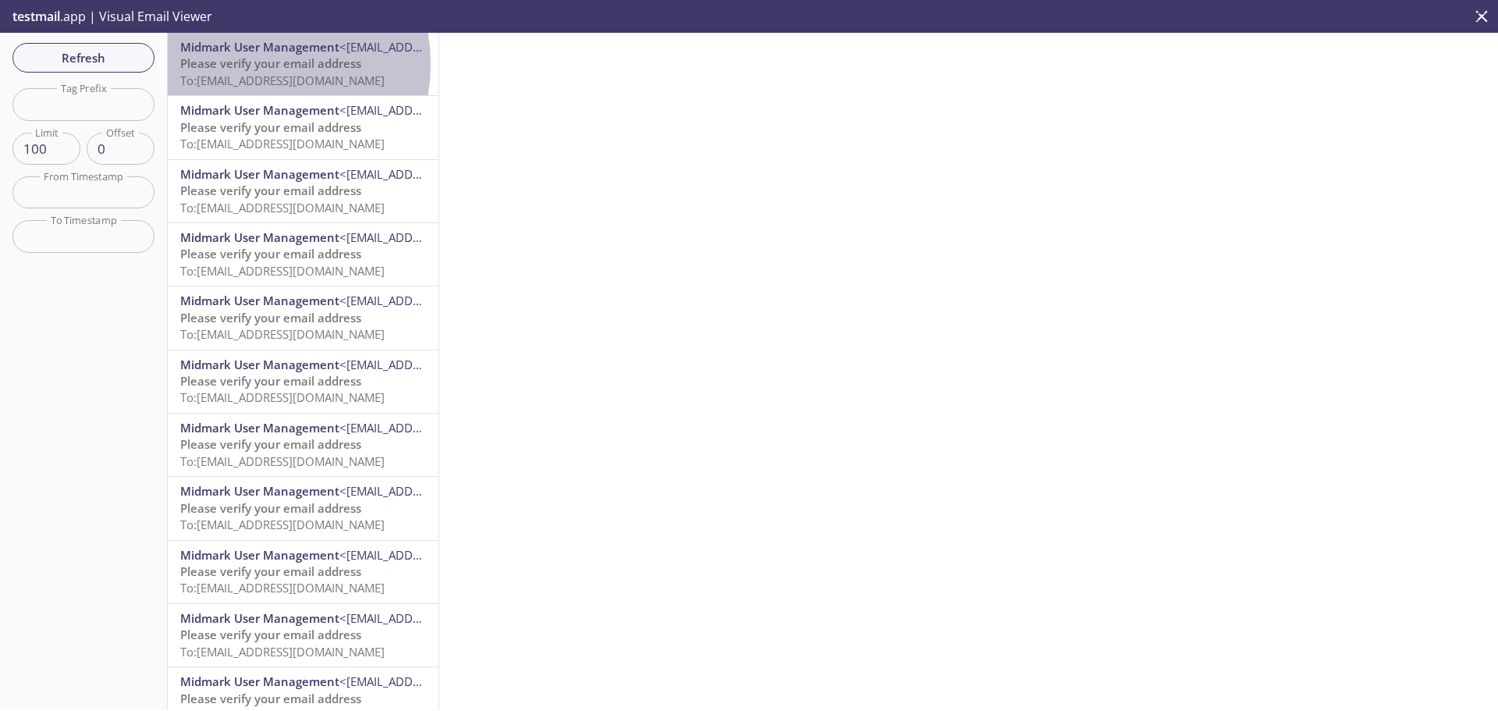
click at [248, 64] on span "Please verify your email address" at bounding box center [270, 63] width 181 height 16
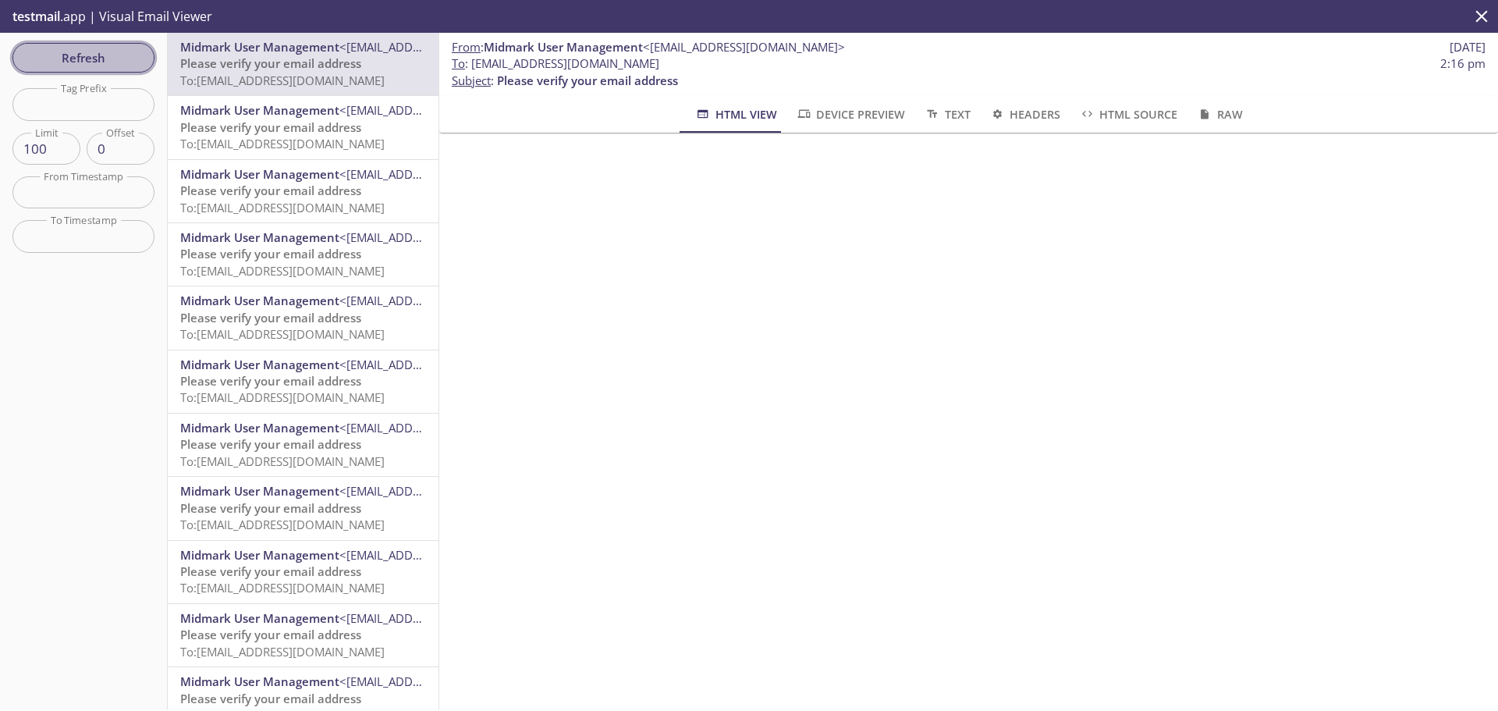
click at [66, 54] on span "Refresh" at bounding box center [83, 58] width 117 height 20
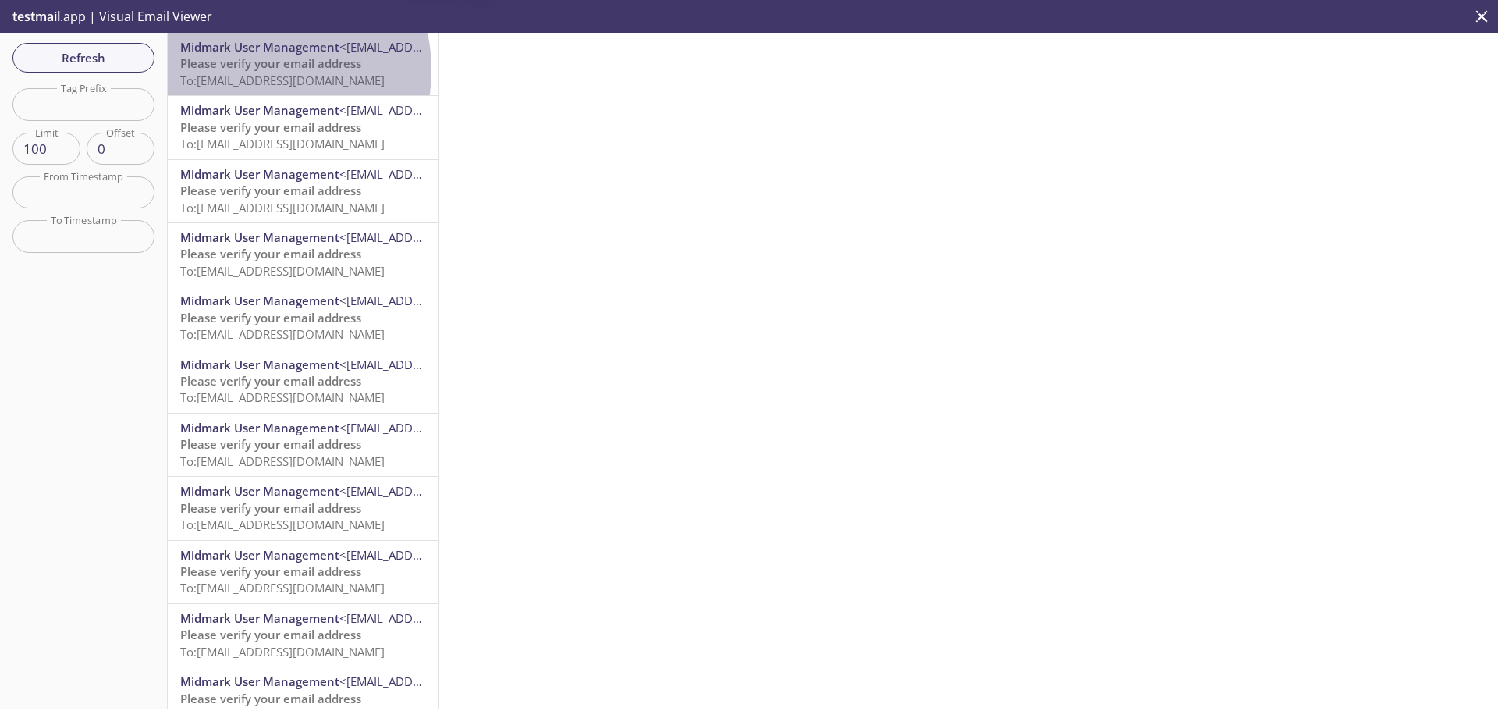
click at [248, 70] on span "Please verify your email address" at bounding box center [270, 63] width 181 height 16
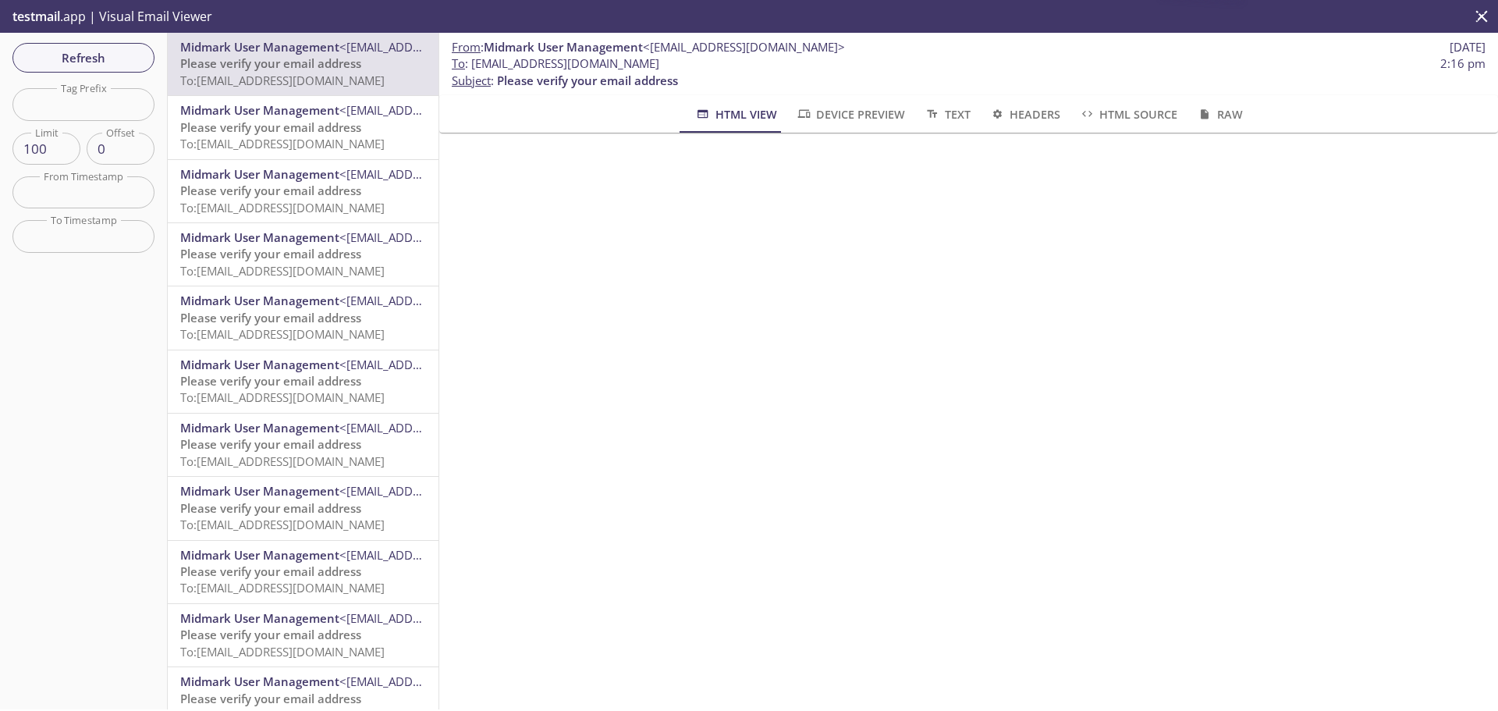
click at [80, 58] on span "Refresh" at bounding box center [83, 58] width 117 height 20
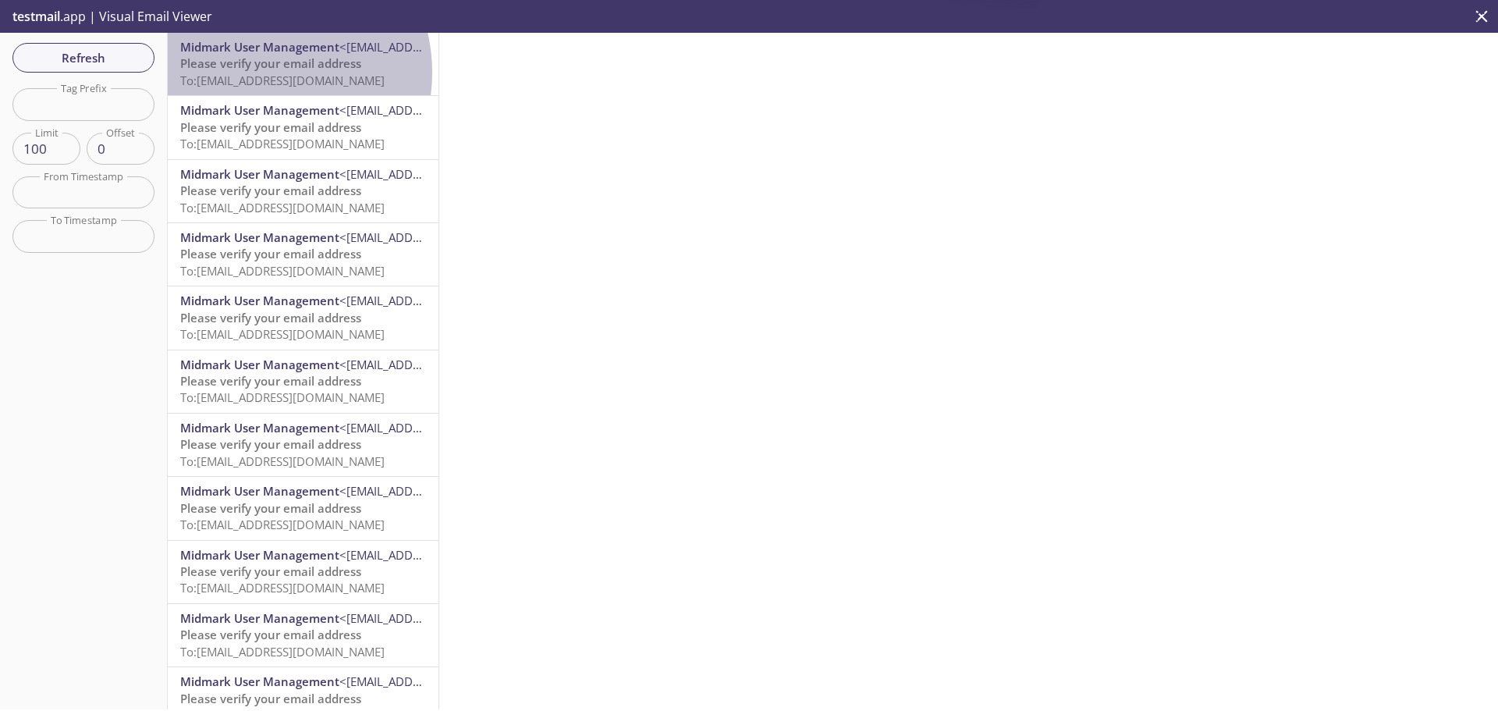
click at [255, 73] on span "To: [EMAIL_ADDRESS][DOMAIN_NAME]" at bounding box center [282, 81] width 204 height 16
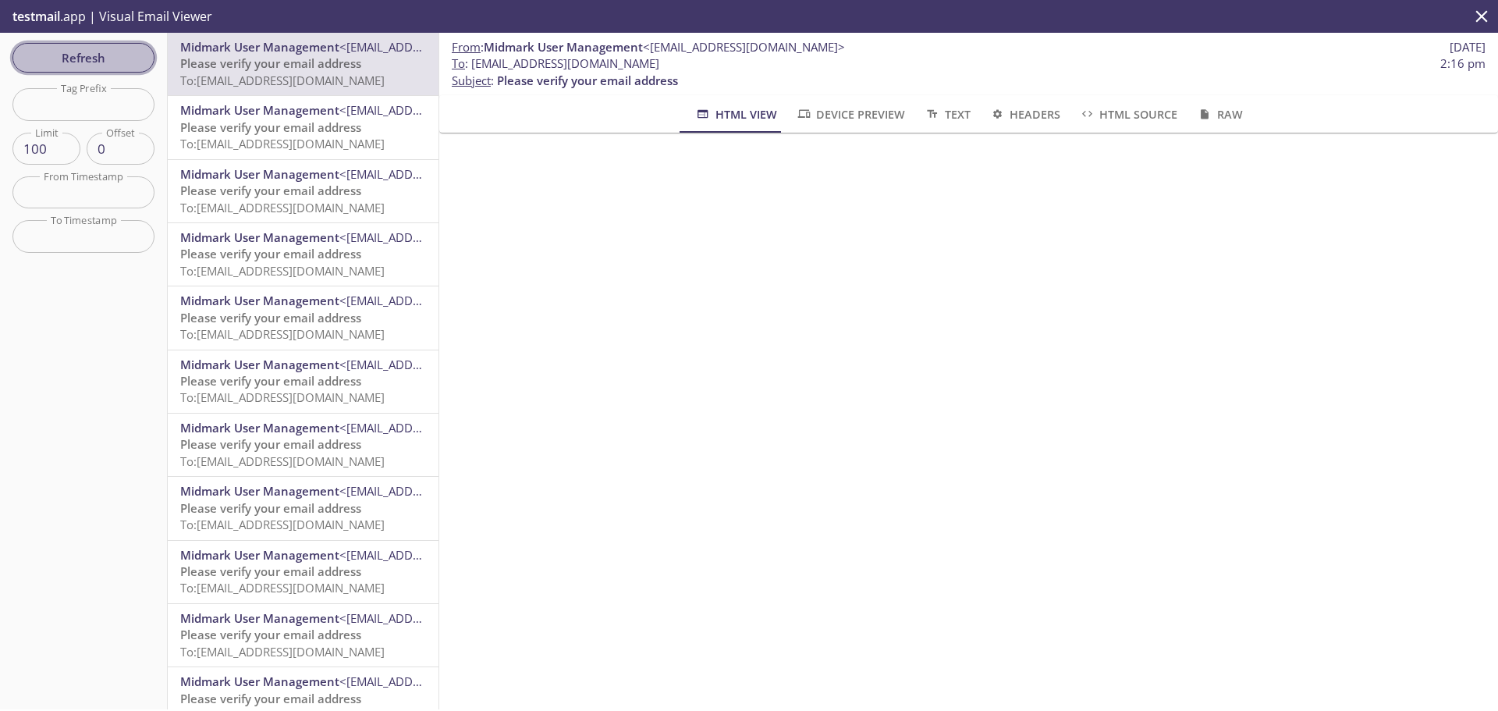
click at [84, 58] on span "Refresh" at bounding box center [83, 58] width 117 height 20
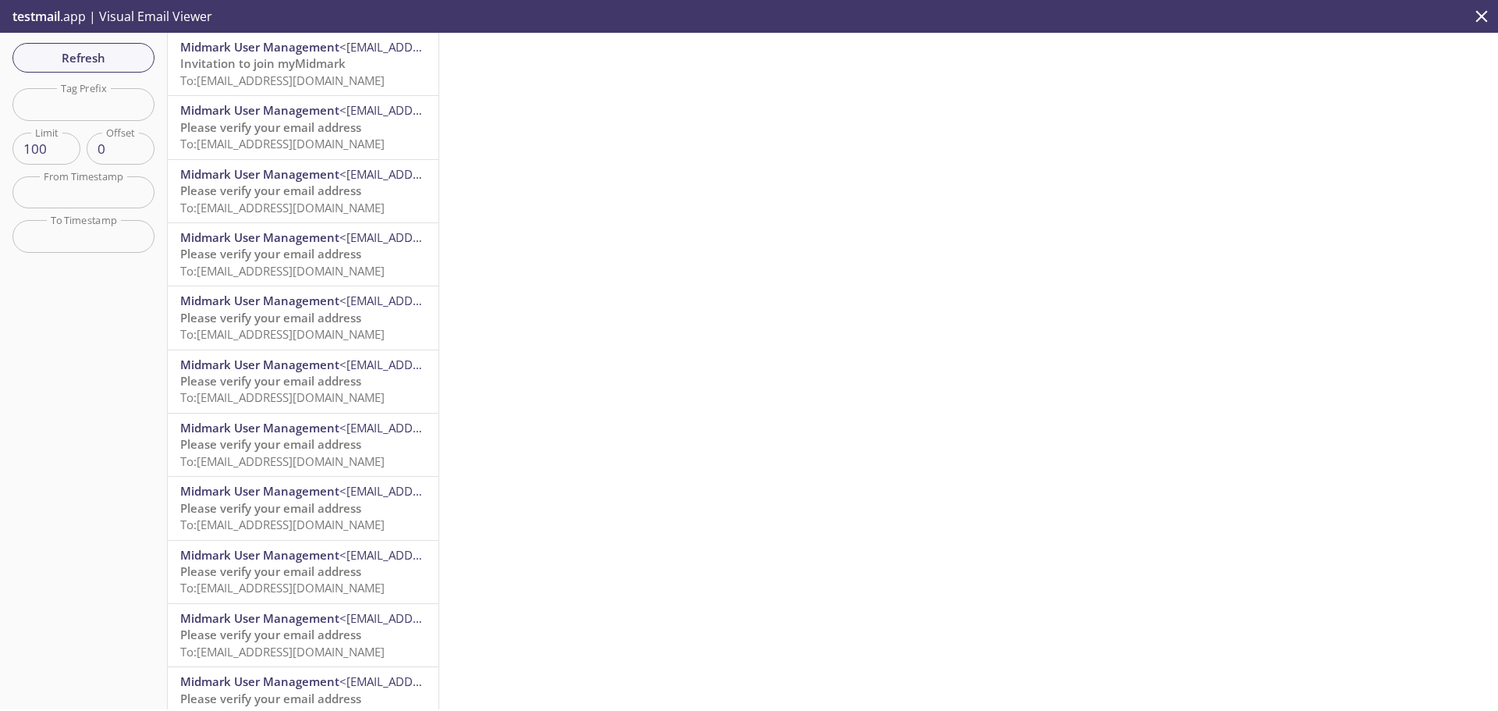
click at [257, 66] on span "Invitation to join myMidmark" at bounding box center [262, 63] width 165 height 16
